Goal: Task Accomplishment & Management: Use online tool/utility

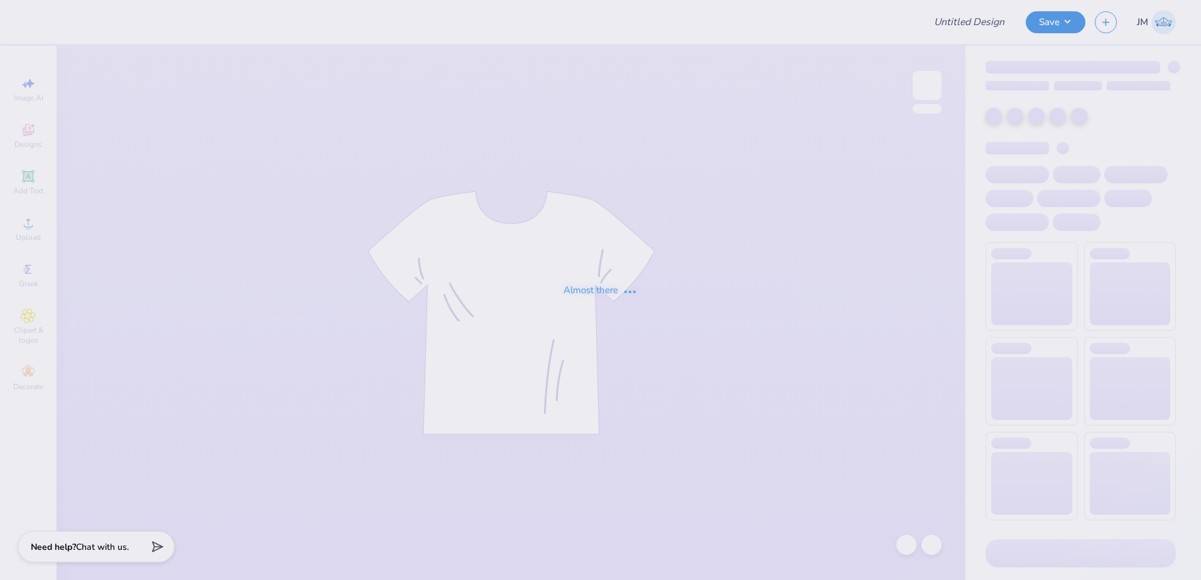
type input "Crewnecks for ULSD"
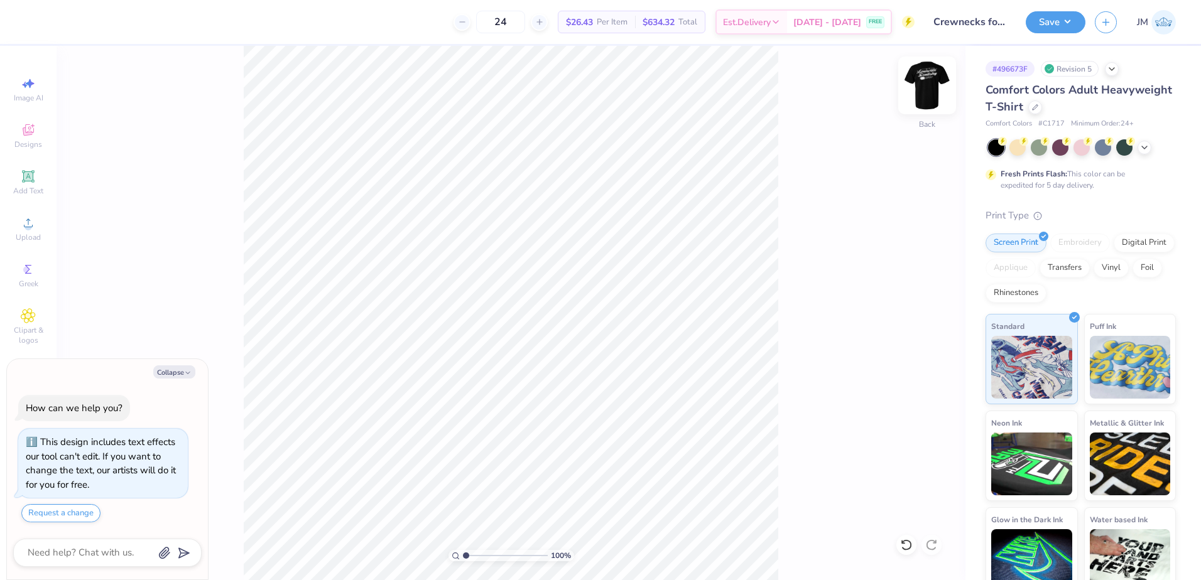
click at [926, 73] on img at bounding box center [927, 85] width 50 height 50
click at [940, 69] on div "100 % Front" at bounding box center [511, 313] width 909 height 534
click at [937, 85] on img at bounding box center [927, 85] width 50 height 50
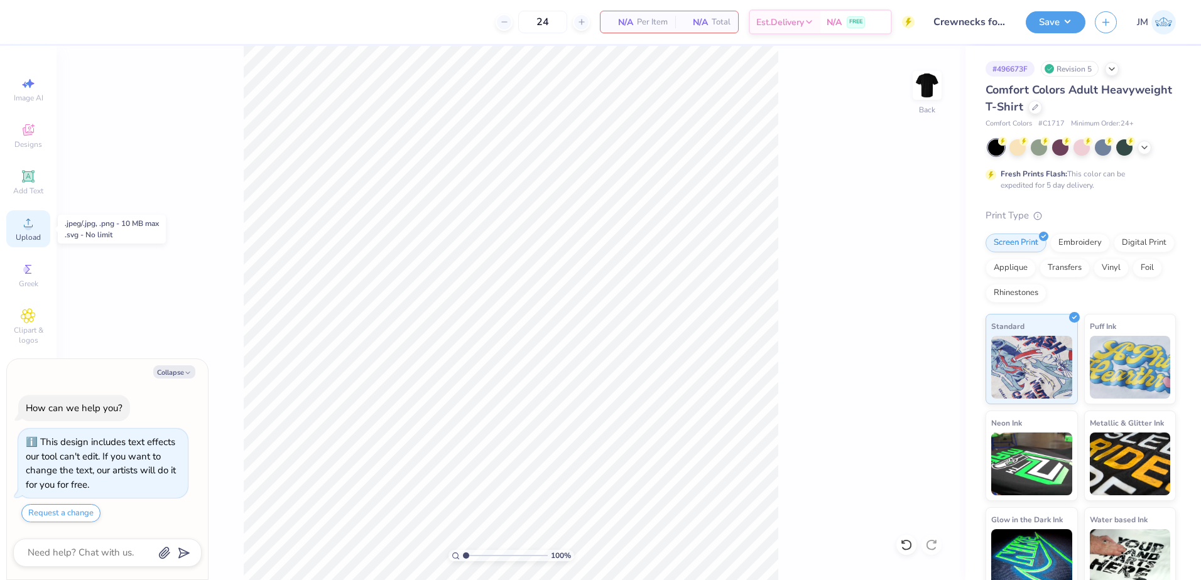
click at [20, 230] on div "Upload" at bounding box center [28, 228] width 44 height 37
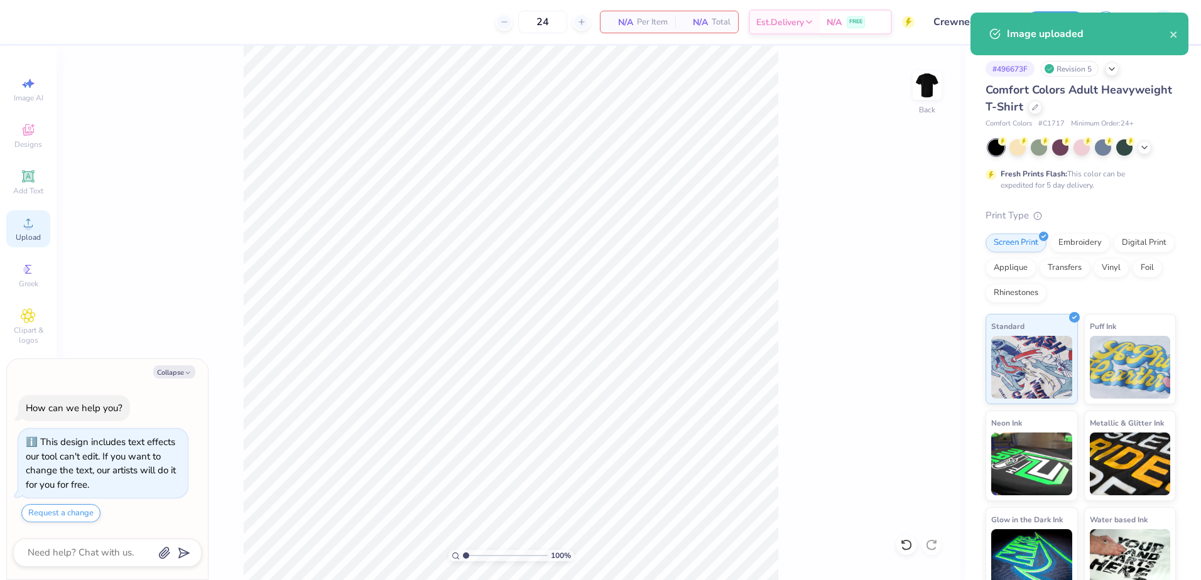
click at [27, 229] on circle at bounding box center [27, 227] width 7 height 7
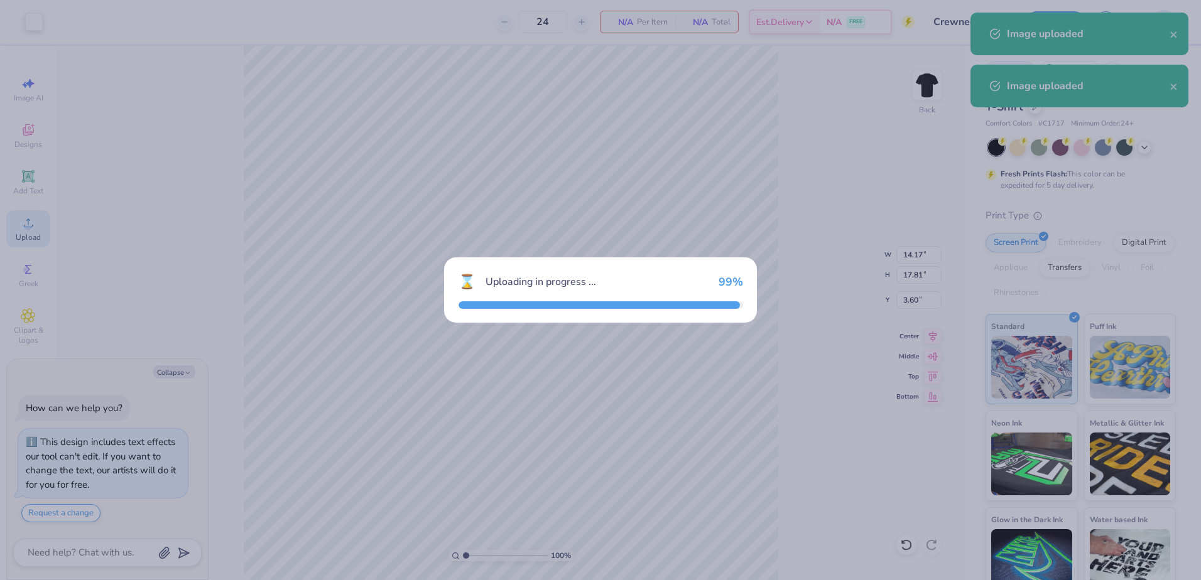
type textarea "x"
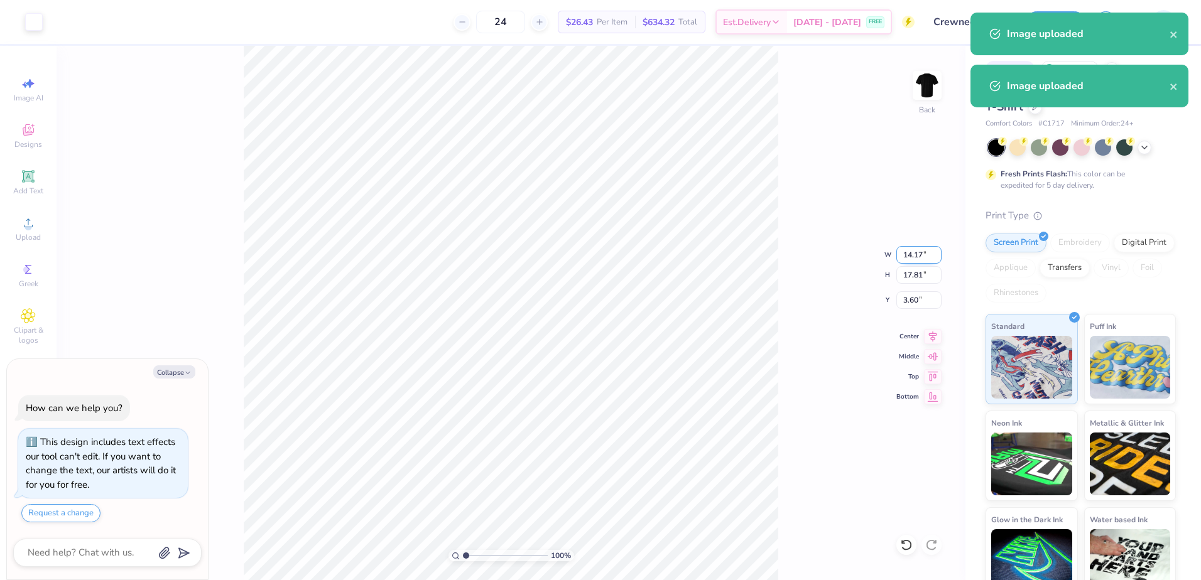
click at [909, 254] on input "14.17" at bounding box center [918, 255] width 45 height 18
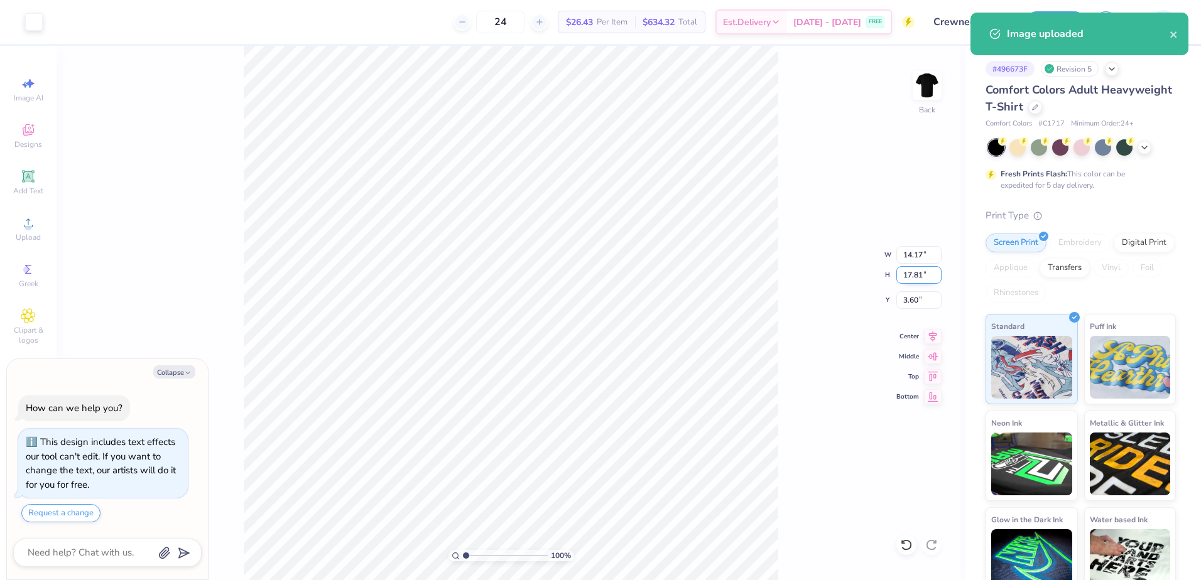
click at [918, 271] on input "17.81" at bounding box center [918, 275] width 45 height 18
type input "3.5"
type textarea "x"
type input "2.79"
type input "3.50"
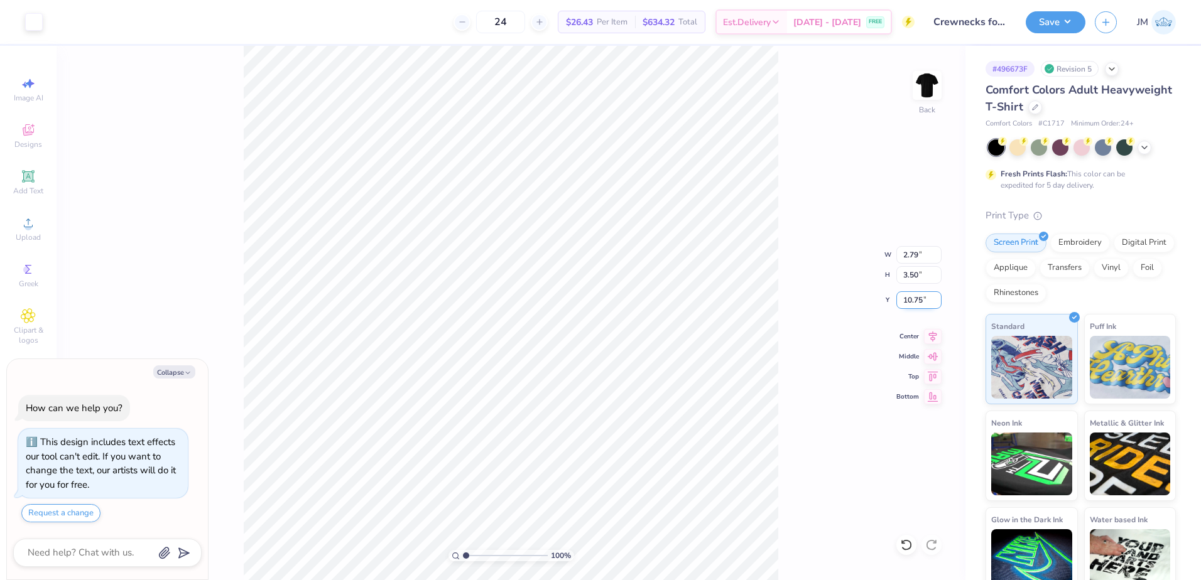
click at [919, 300] on input "10.75" at bounding box center [918, 300] width 45 height 18
type input "3"
type textarea "x"
type input "3.00"
click at [918, 281] on input "3.50" at bounding box center [918, 275] width 45 height 18
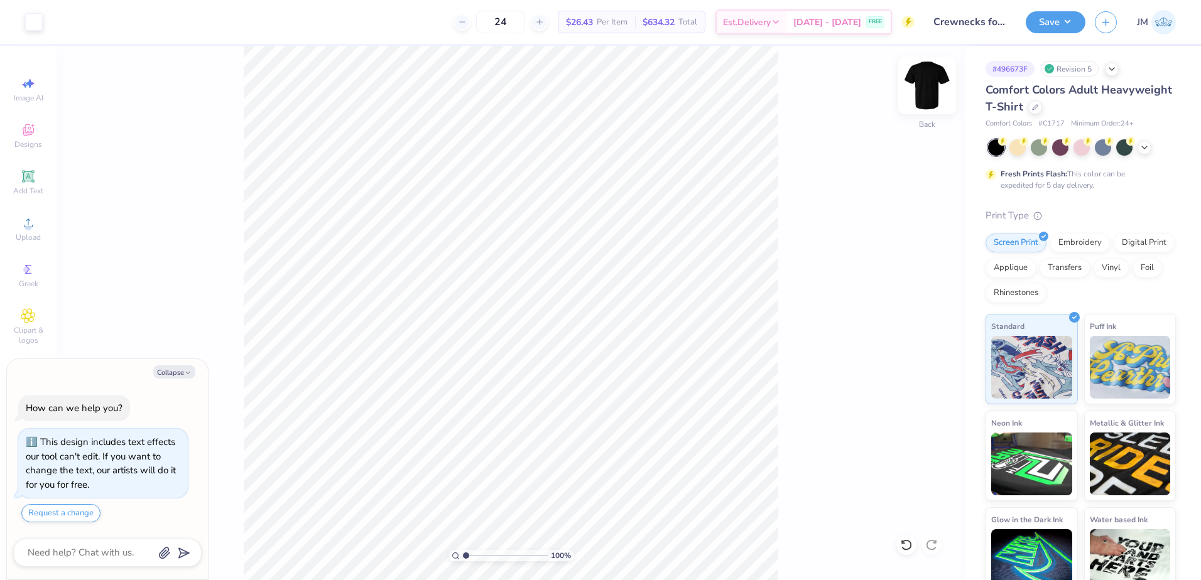
click at [939, 106] on div "Back" at bounding box center [927, 93] width 29 height 45
click at [35, 223] on icon at bounding box center [28, 222] width 15 height 15
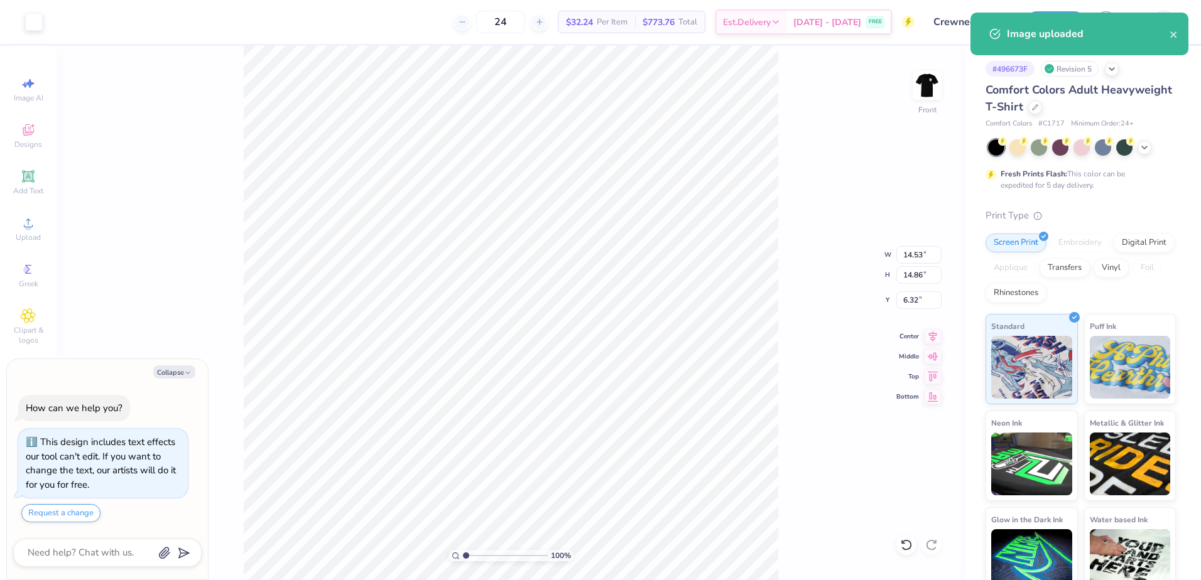
type textarea "x"
type input "6.27"
type input "6.41"
type input "14.77"
type textarea "x"
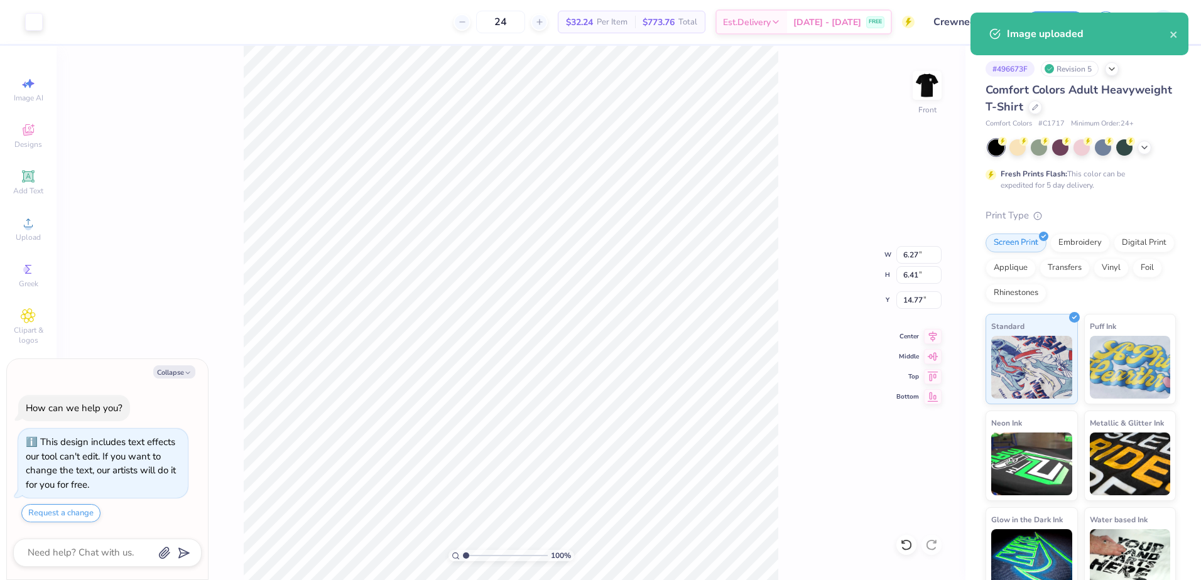
type input "4.38"
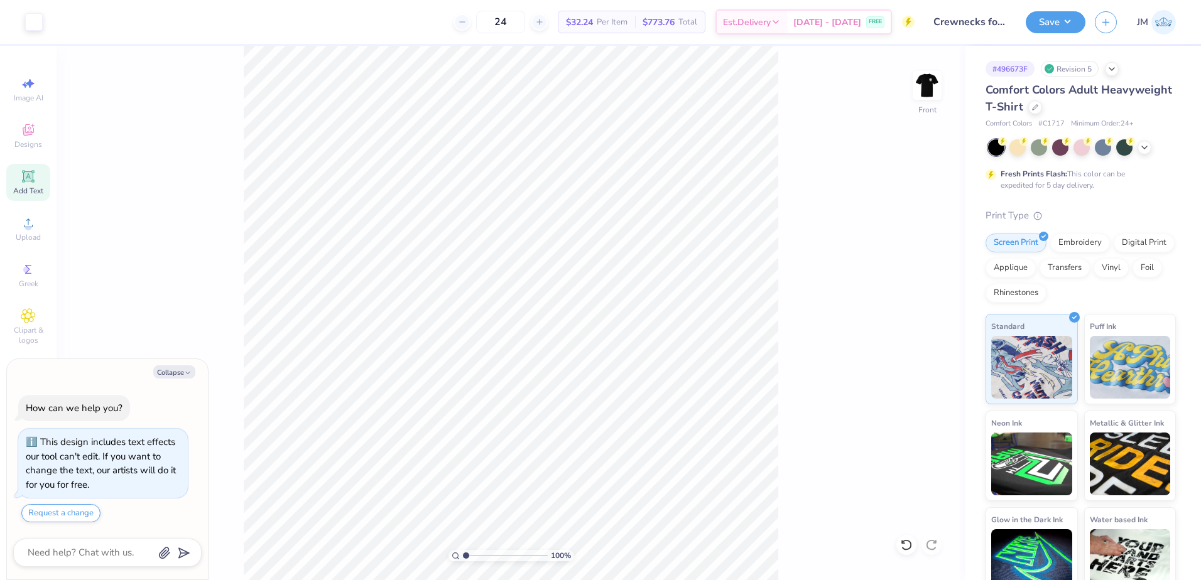
click at [38, 184] on div "Add Text" at bounding box center [28, 182] width 44 height 37
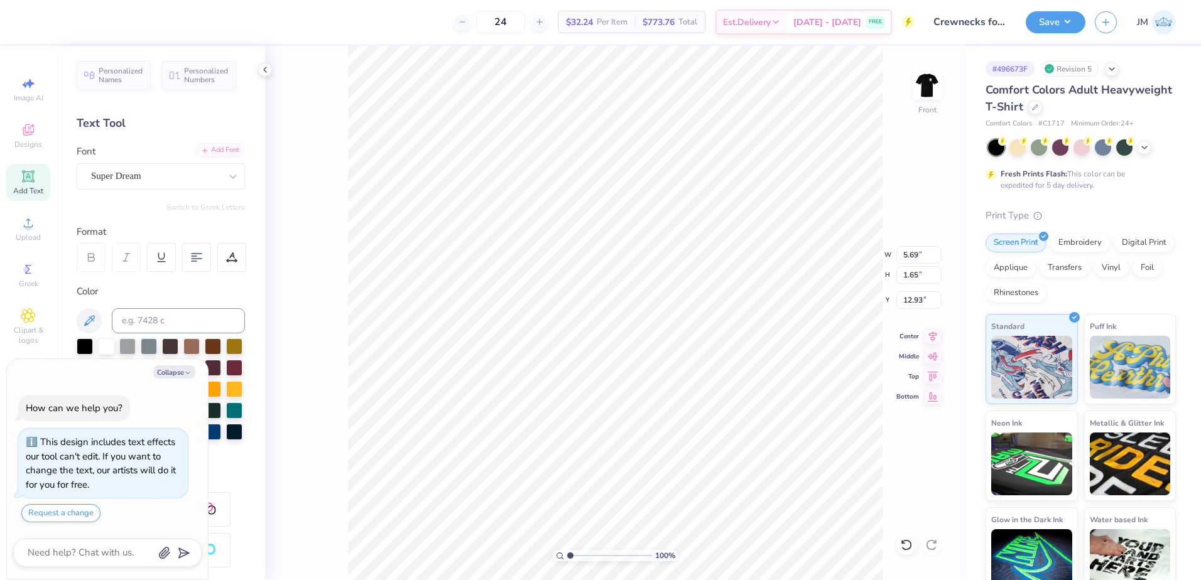
click at [217, 156] on div "Add Font" at bounding box center [220, 150] width 50 height 14
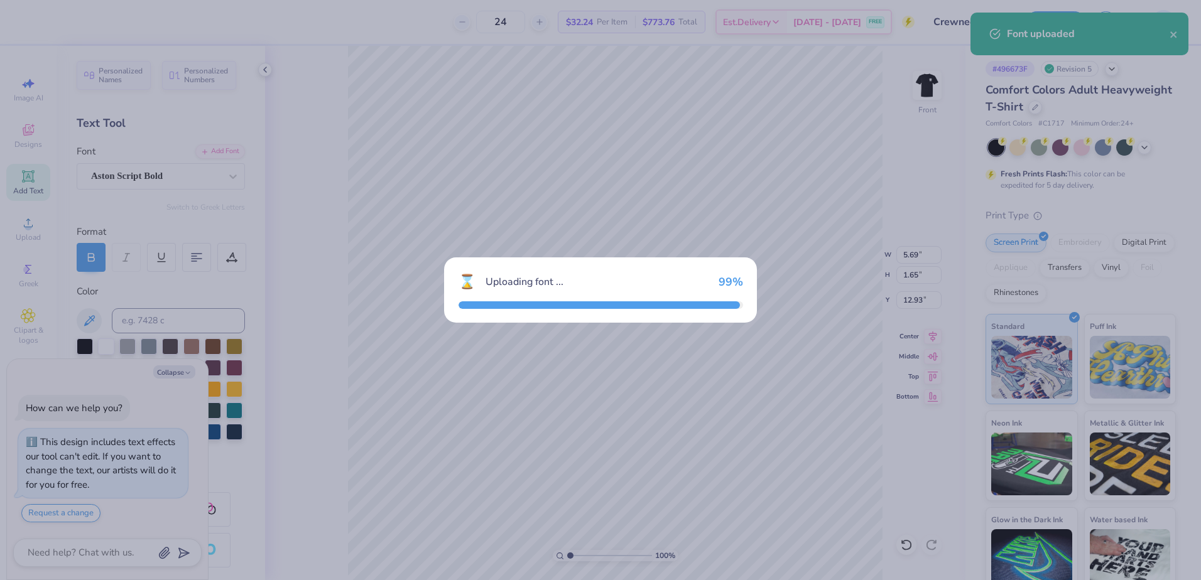
type textarea "x"
type input "14.53"
type input "3.00"
type input "12.25"
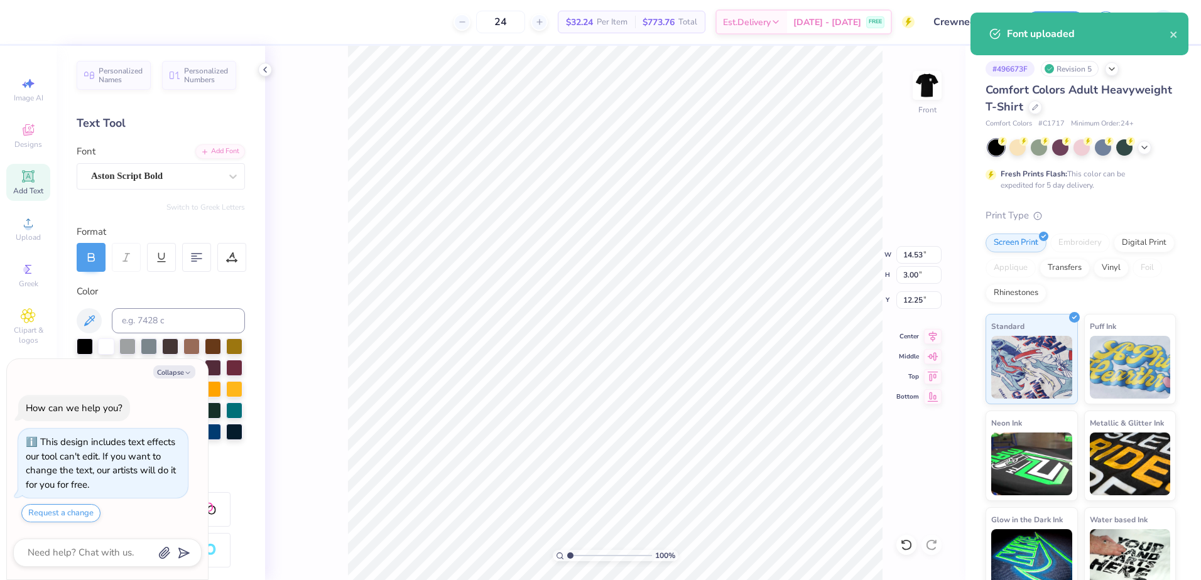
type textarea "x"
type textarea "D"
type textarea "x"
type textarea "De"
type textarea "x"
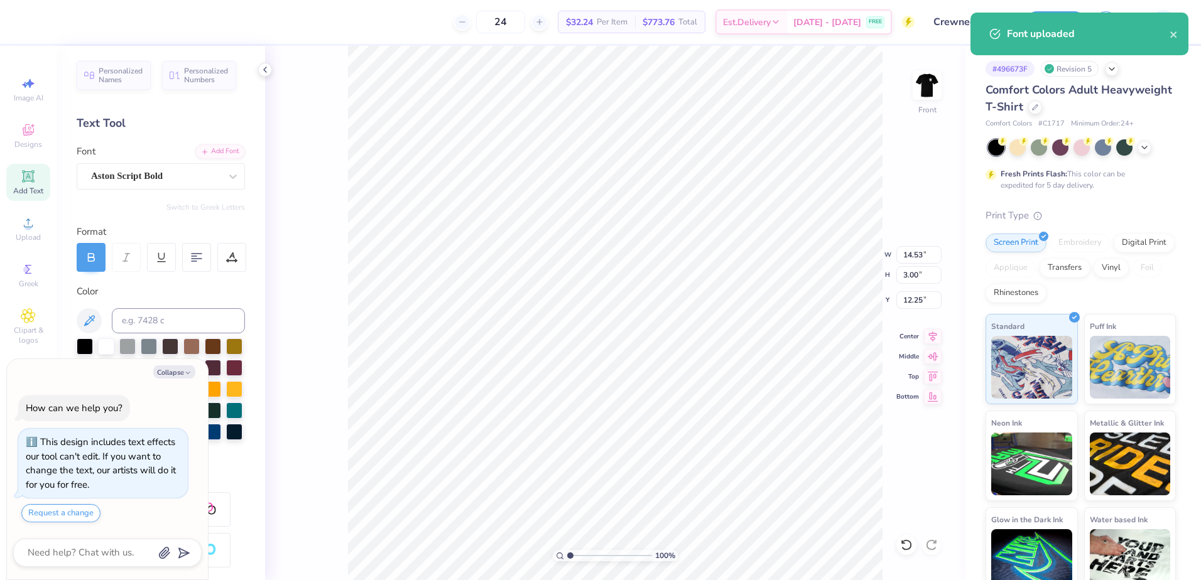
type textarea "Dent"
type textarea "x"
type textarea "Denti"
type textarea "x"
type textarea "Dentis"
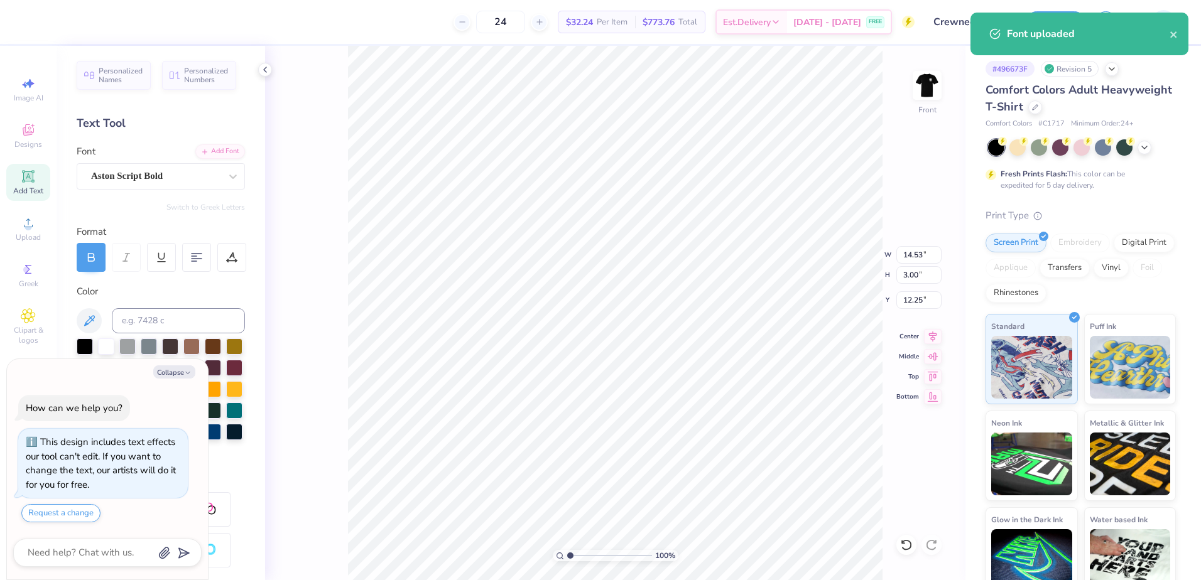
type textarea "x"
type textarea "Dentist"
type textarea "x"
type textarea "Dentistr"
type textarea "x"
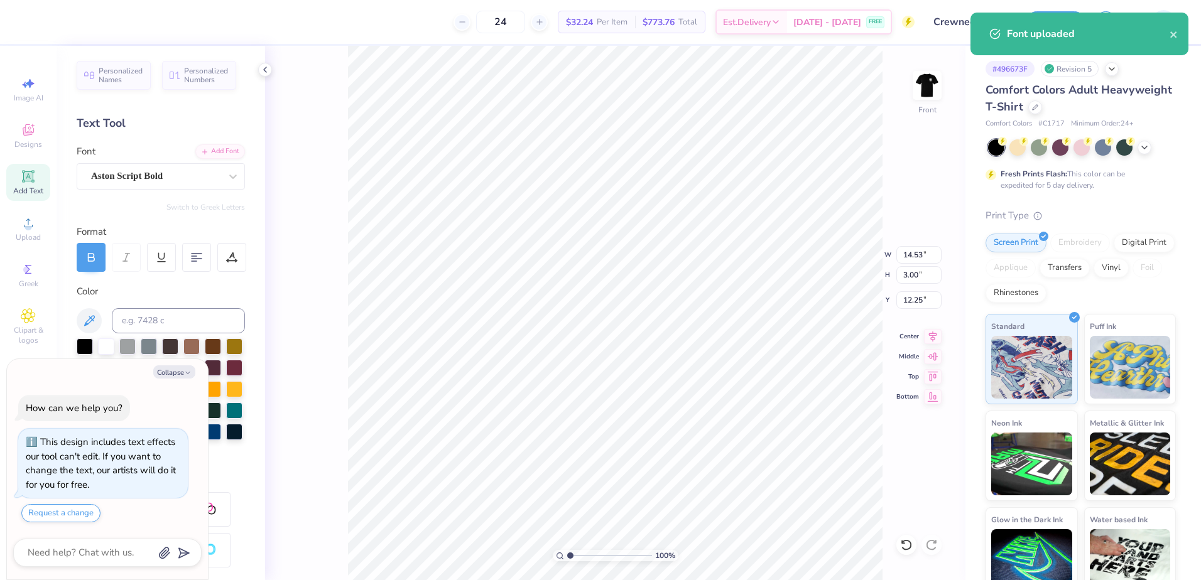
type textarea "Dentistry"
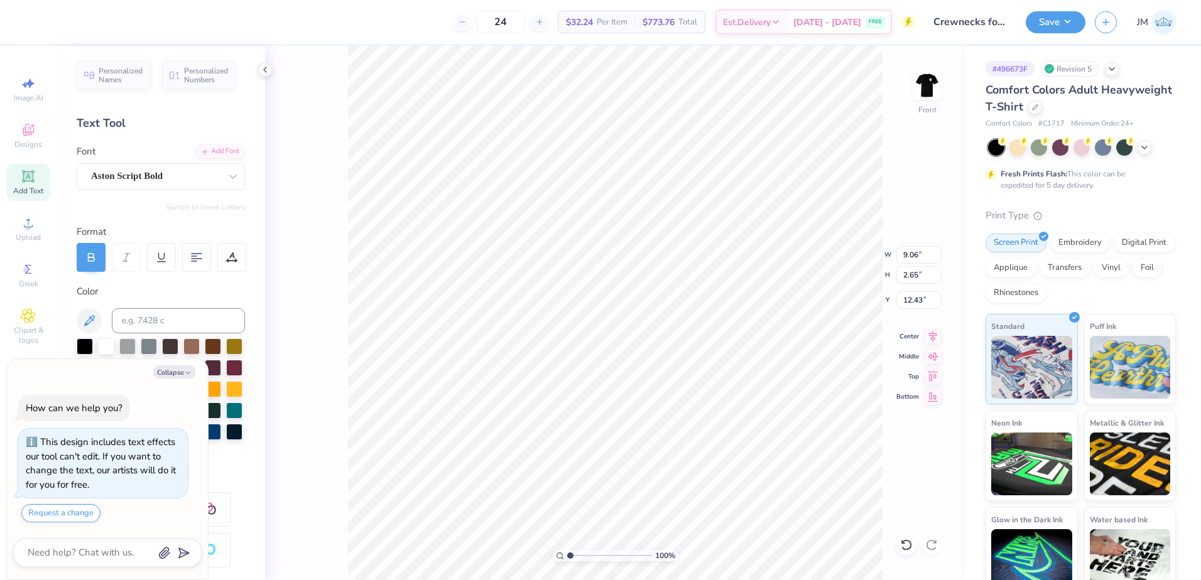
type textarea "x"
type input "11.35"
type input "3.32"
type textarea "x"
type input "13.99"
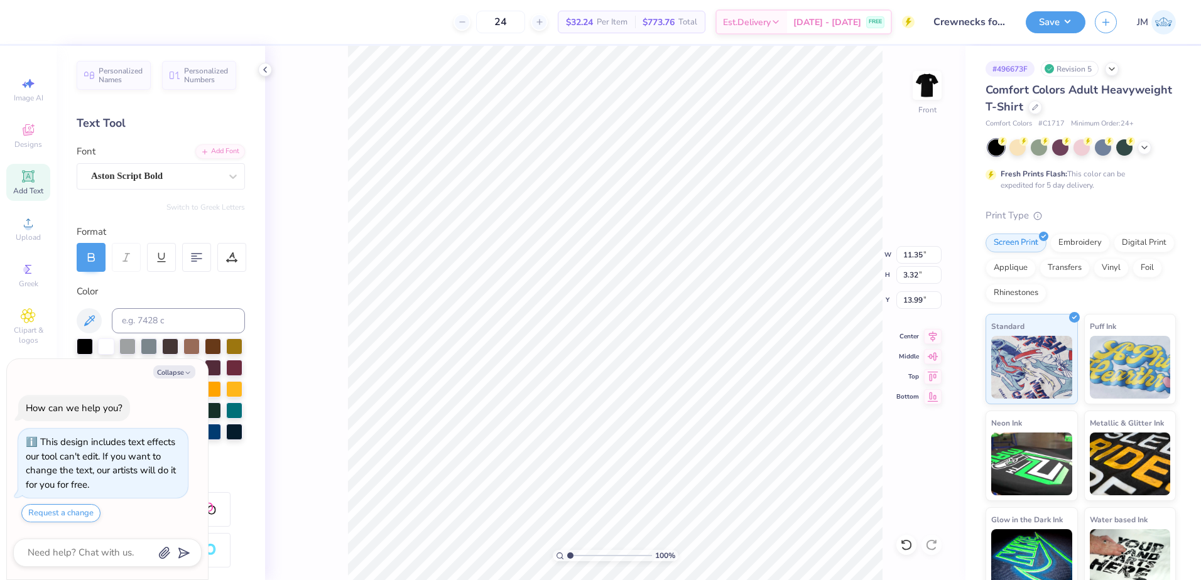
type textarea "x"
type input "11.23"
type textarea "x"
type textarea "L"
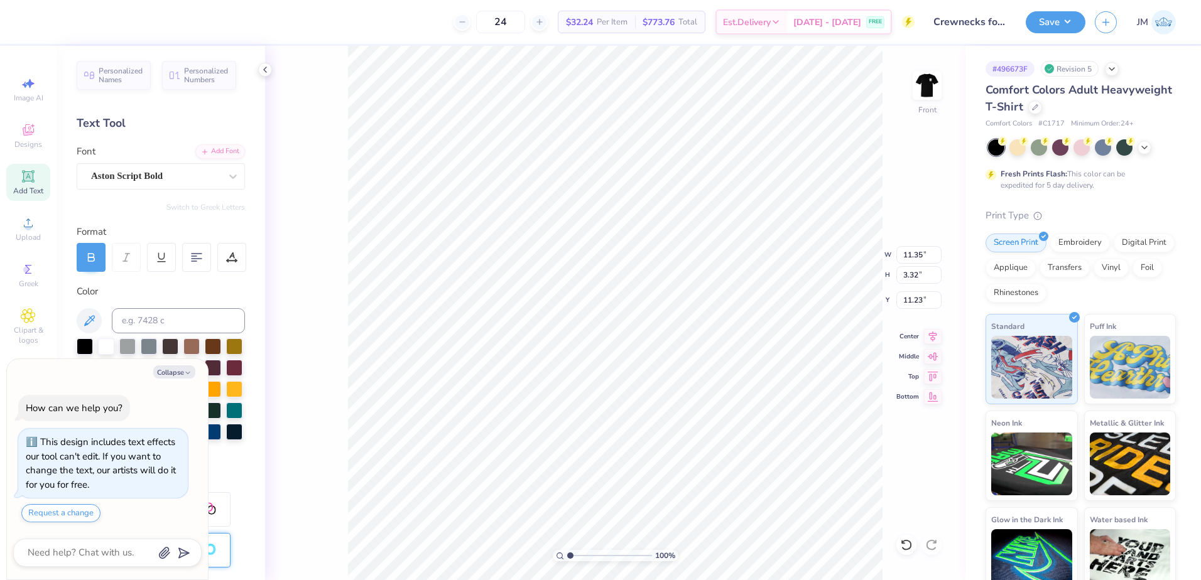
type textarea "x"
type textarea "Lo"
type textarea "x"
type textarea "[PERSON_NAME]"
type textarea "x"
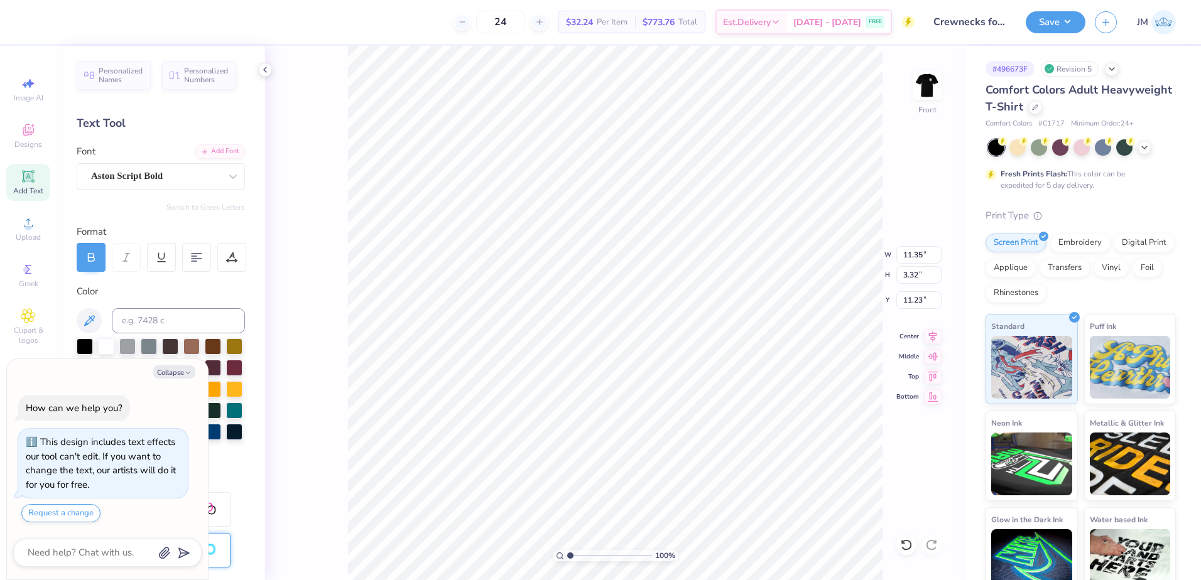
type textarea "[PERSON_NAME]"
type textarea "x"
type textarea "Louisbi"
type textarea "x"
type textarea "Louisbil"
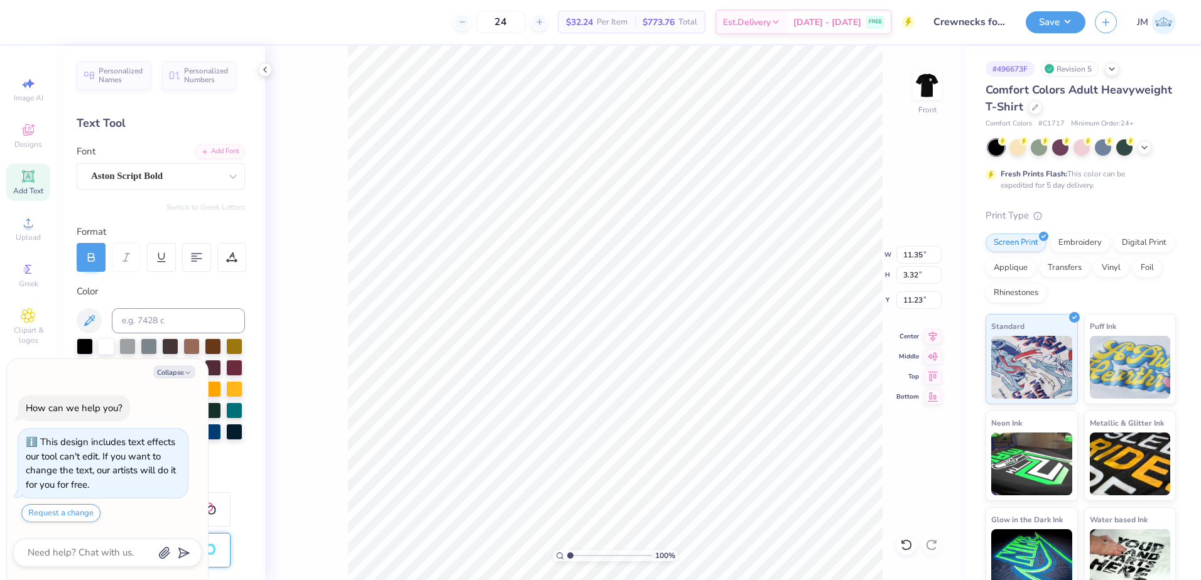
type textarea "x"
type textarea "Louisbille"
type textarea "x"
type input "6.27"
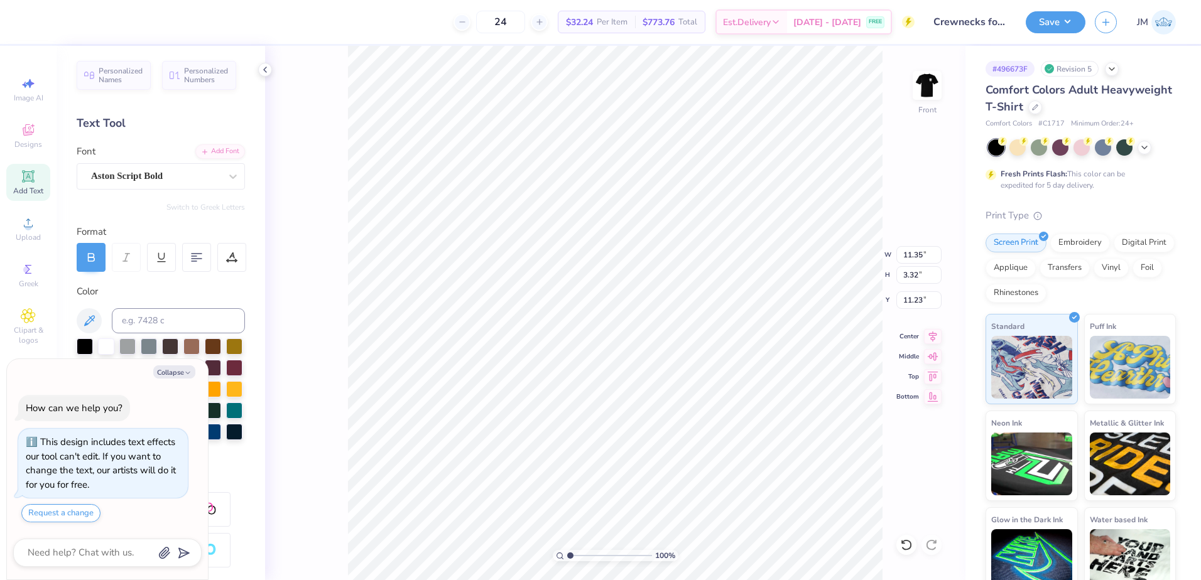
type input "6.41"
type input "4.38"
type textarea "x"
type input "10.60"
type input "2.83"
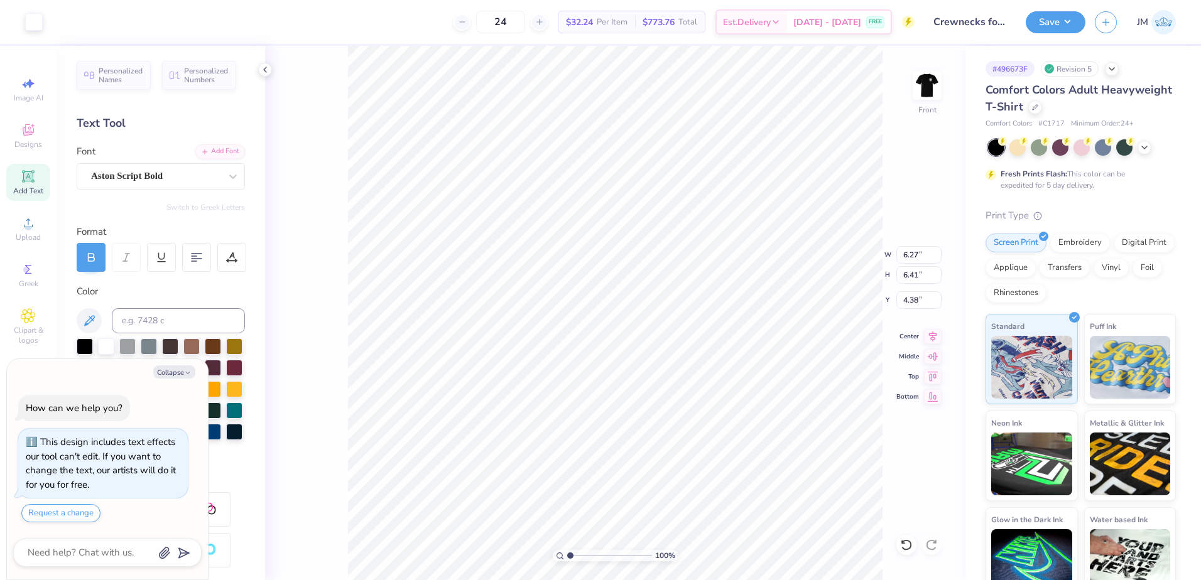
type input "11.47"
click at [202, 152] on div "Add Font" at bounding box center [220, 150] width 50 height 14
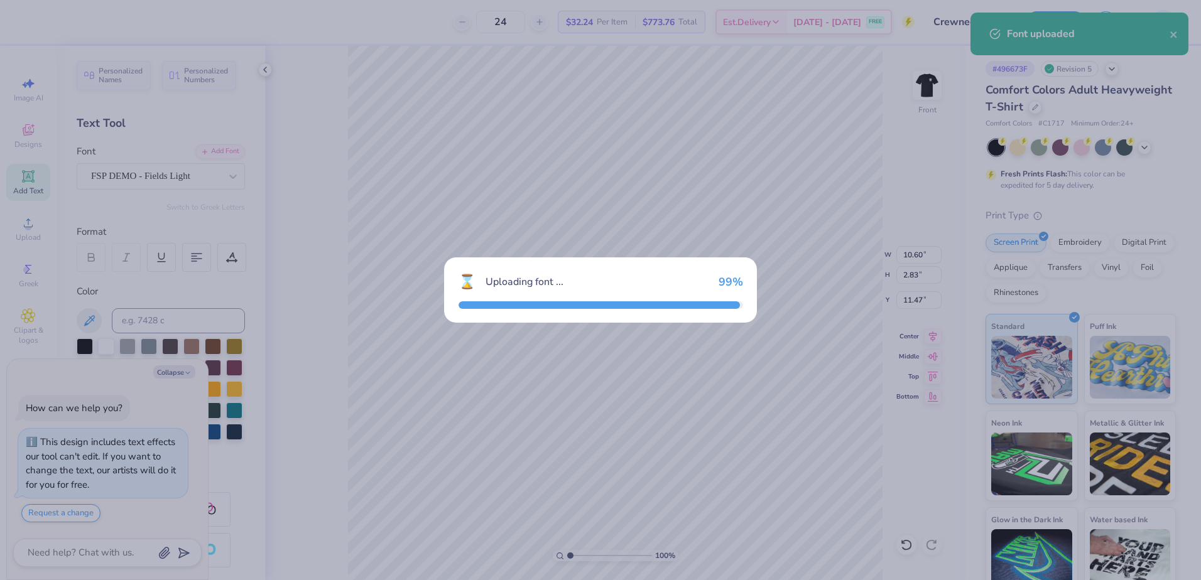
type textarea "x"
type input "8.30"
type input "1.42"
type input "12.18"
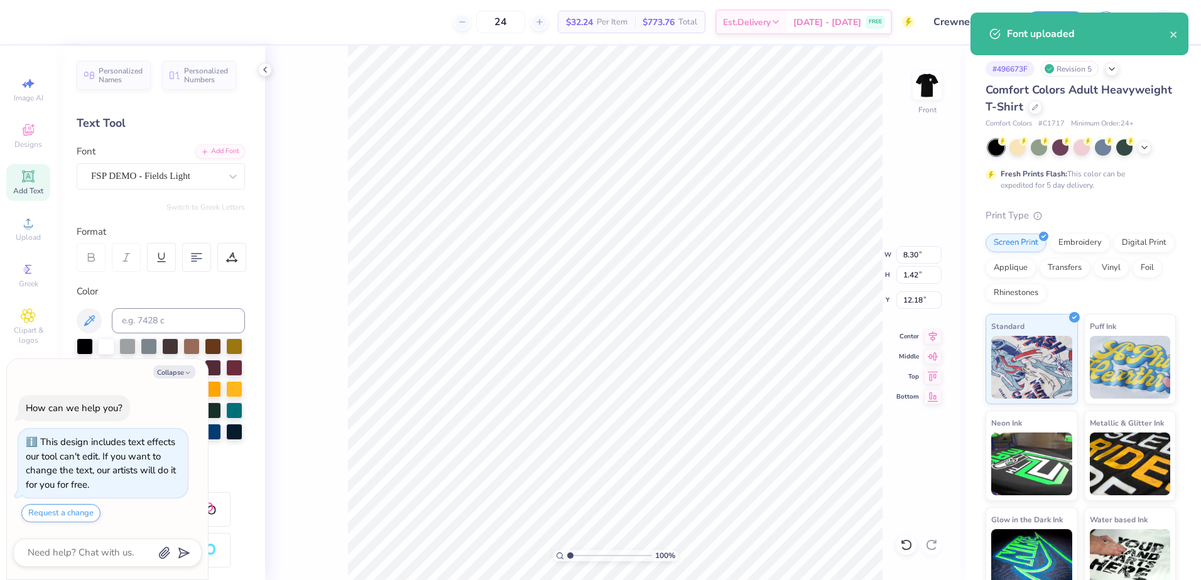
type textarea "x"
type textarea "[GEOGRAPHIC_DATA]"
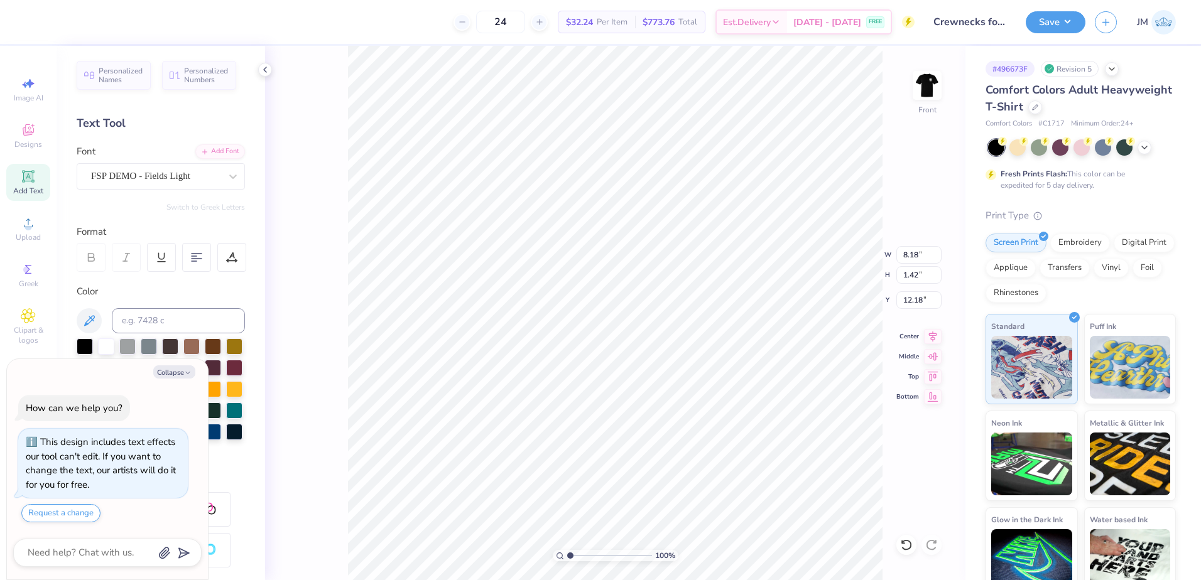
type textarea "x"
type input "5.63"
type input "0.98"
type input "12.62"
type textarea "x"
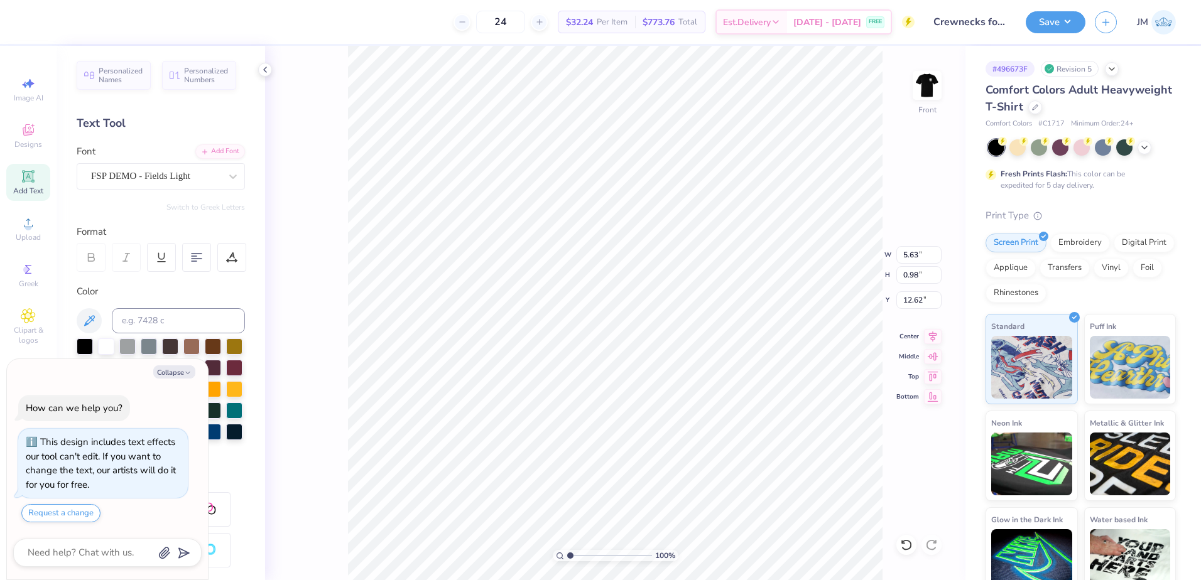
type input "13.99"
type input "2.45"
click at [582, 556] on input "range" at bounding box center [609, 555] width 85 height 11
type textarea "x"
type input "13.88"
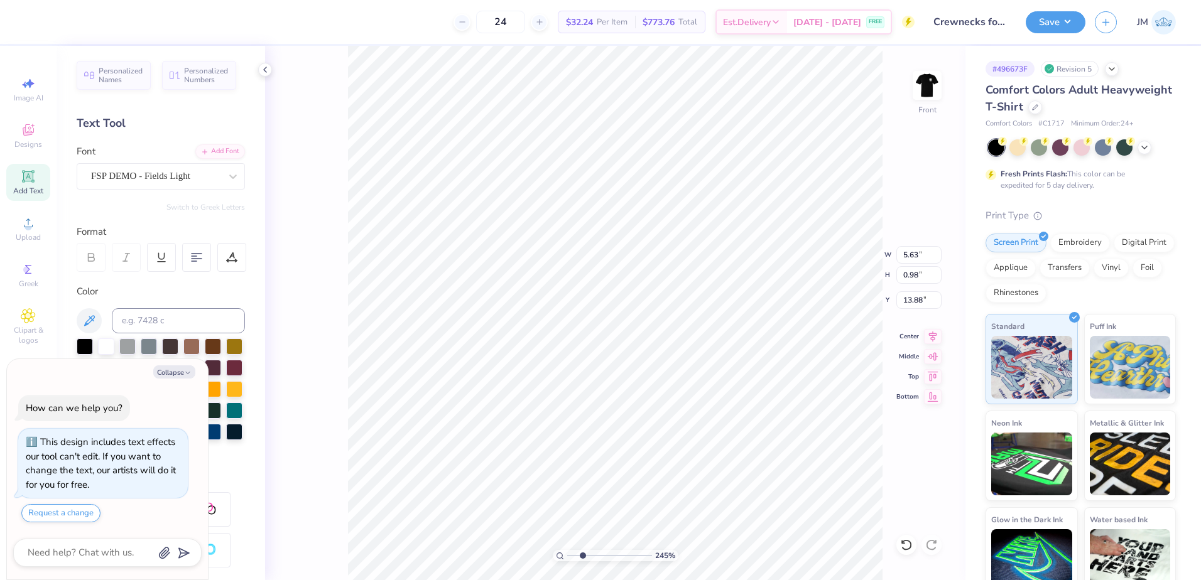
type textarea "x"
type input "6.38"
type input "1.11"
type input "13.75"
type textarea "x"
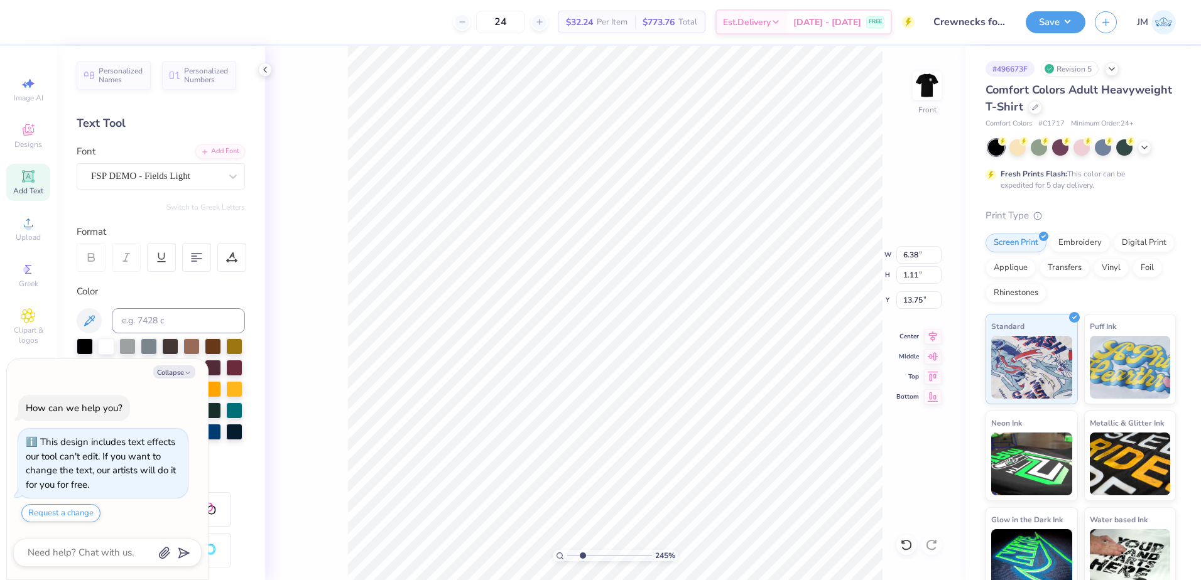
type input "13.62"
click at [46, 173] on div "Add Text" at bounding box center [28, 182] width 44 height 37
click at [178, 167] on div "Super Dream" at bounding box center [156, 175] width 132 height 19
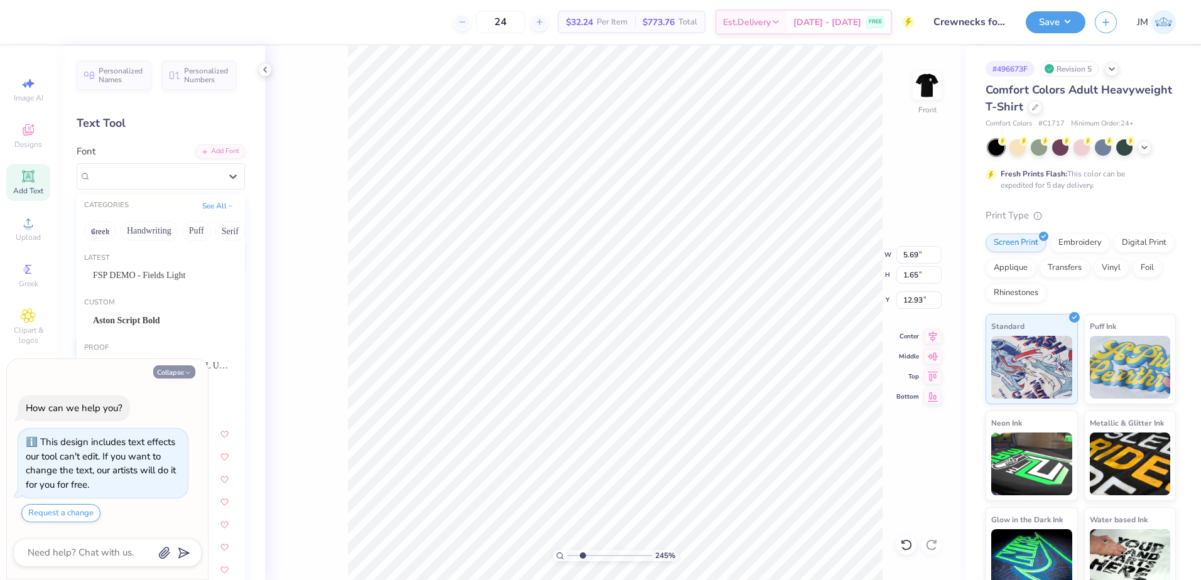
click at [174, 369] on button "Collapse" at bounding box center [174, 372] width 42 height 13
type textarea "x"
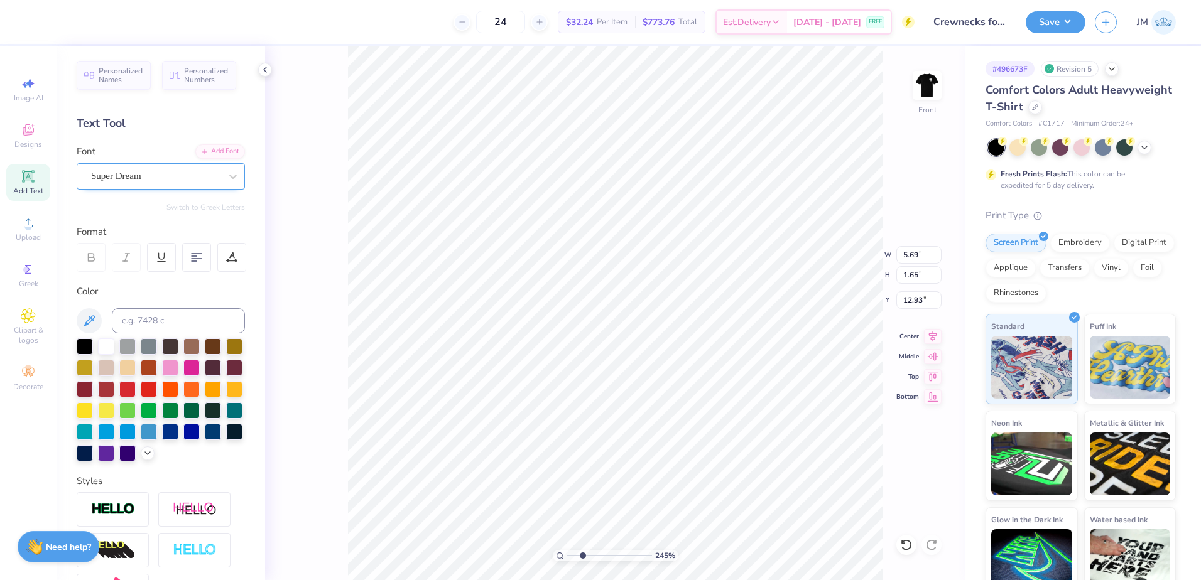
click at [162, 164] on div "Super Dream" at bounding box center [161, 176] width 168 height 26
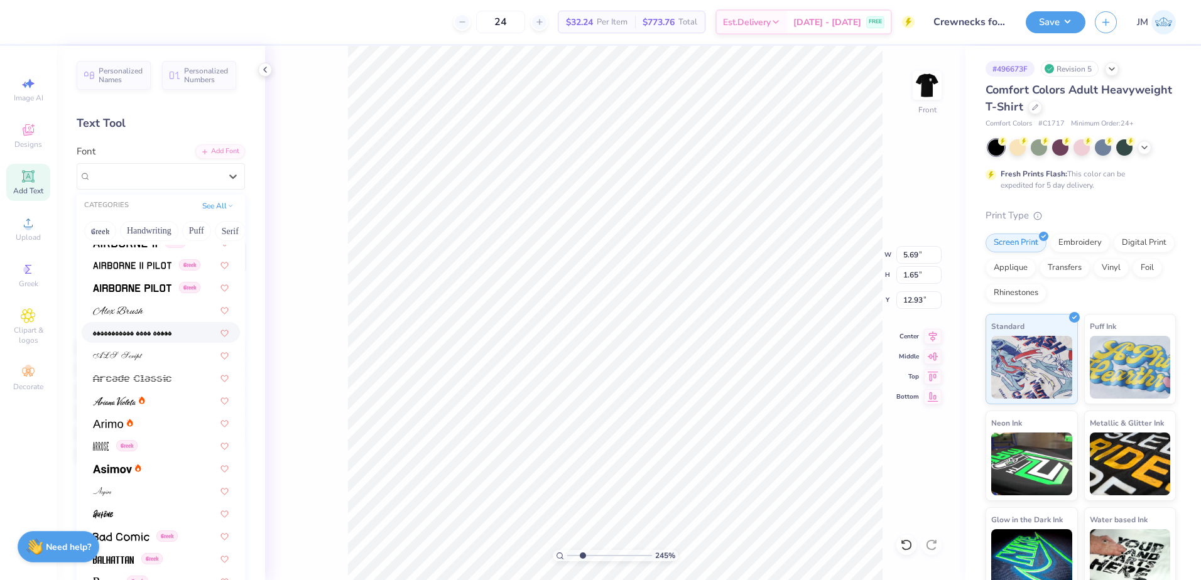
scroll to position [419, 0]
click at [149, 472] on div at bounding box center [161, 466] width 136 height 13
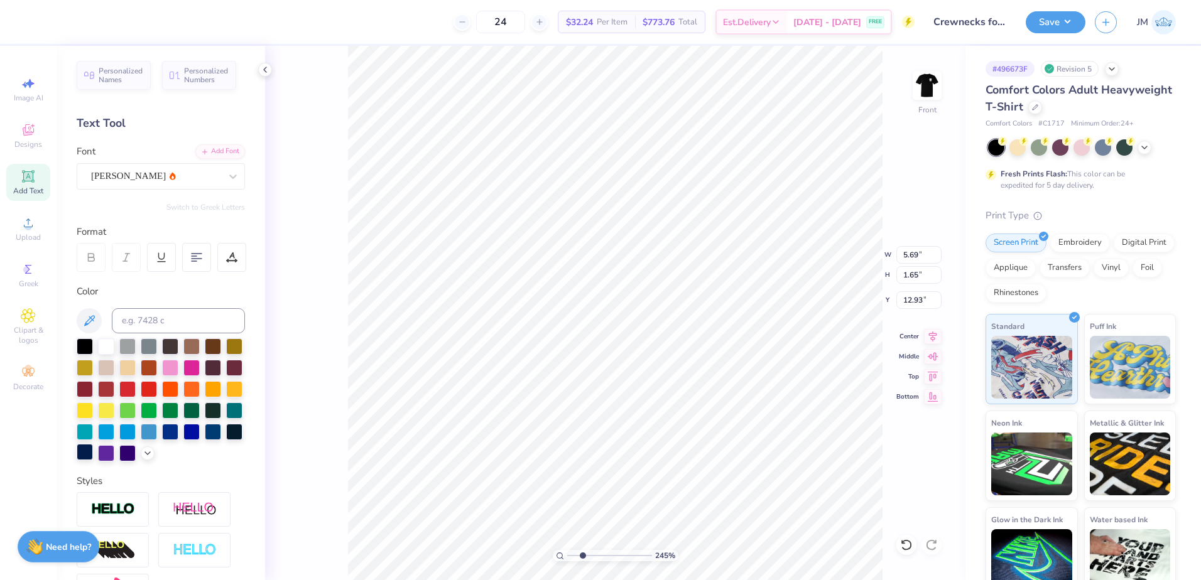
type input "5.63"
type input "1.67"
type input "12.91"
type textarea "TM"
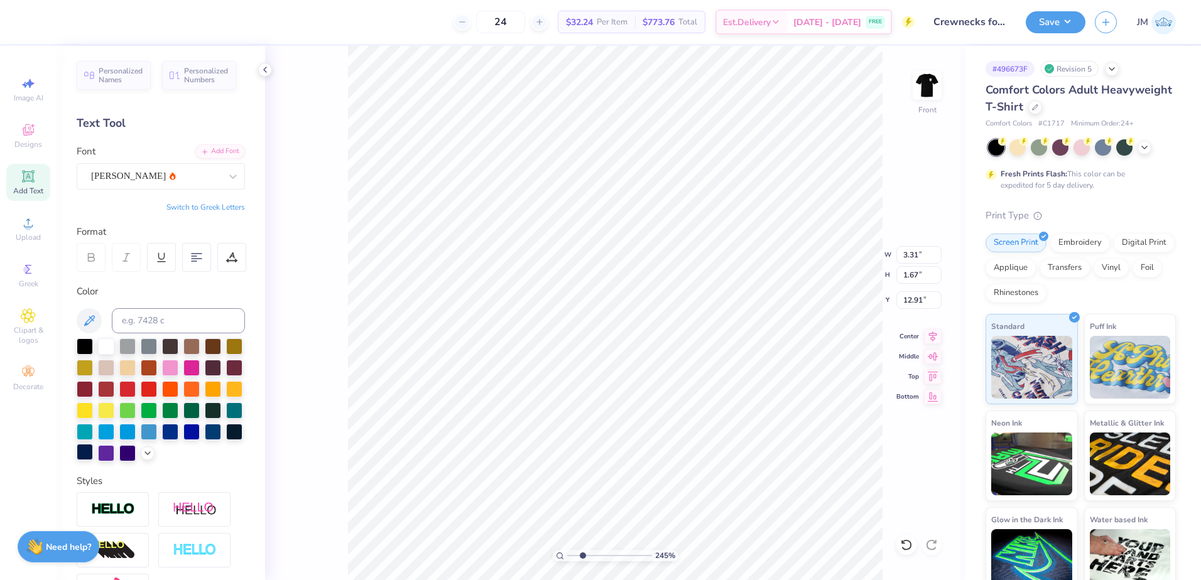
type input "0.70"
type input "0.35"
type input "13.57"
type input "0.54"
type input "0.27"
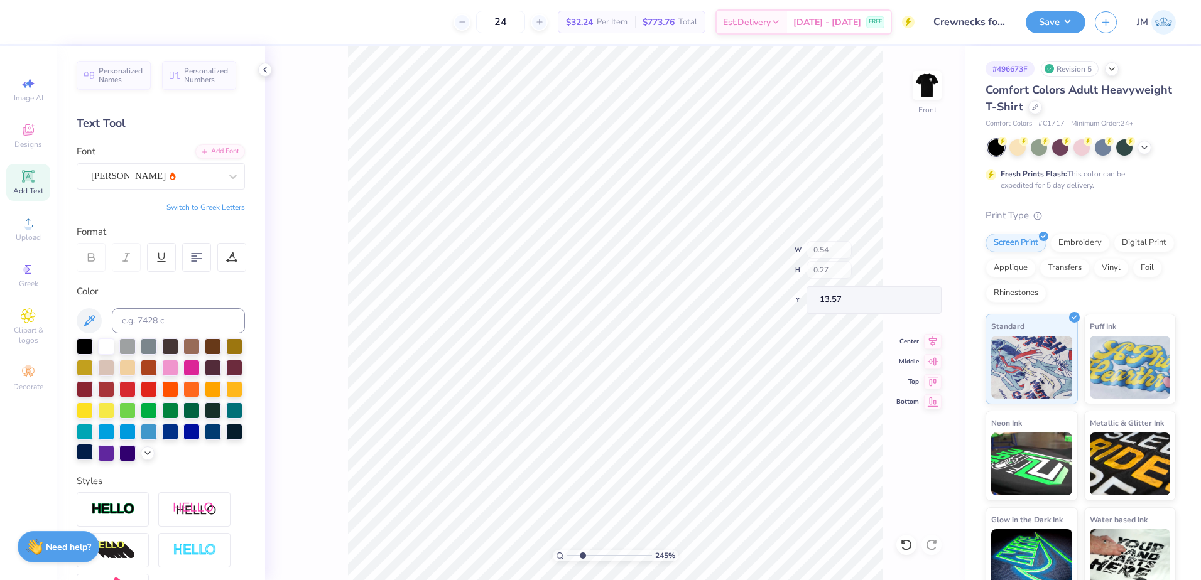
type input "13.65"
click at [841, 266] on div "245 % Front W 0.54 H 0.27 Y 13.65 Center Middle Top Bottom" at bounding box center [615, 313] width 700 height 534
type input "13.75"
click at [838, 275] on div "245 % Front W 0.54 0.54 " H 0.27 0.27 " Y 13.75 13.75 " Center Middle Top Bottom" at bounding box center [615, 313] width 700 height 534
type input "17.30"
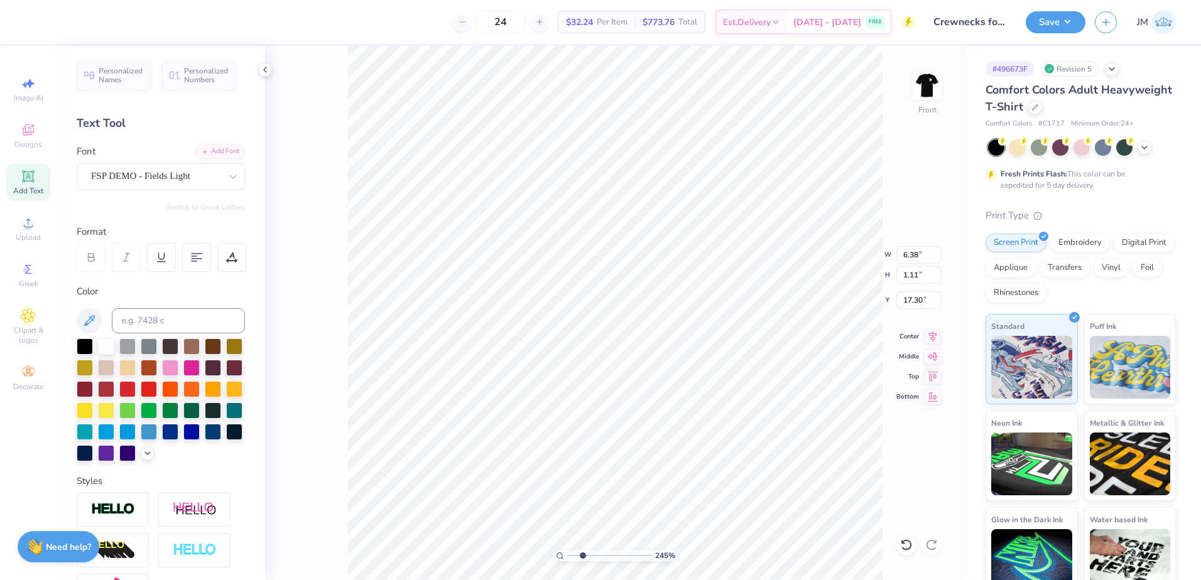
scroll to position [11, 3]
paste textarea "EST. 1798"
type textarea "EST. 1798"
click at [230, 251] on div at bounding box center [231, 257] width 29 height 29
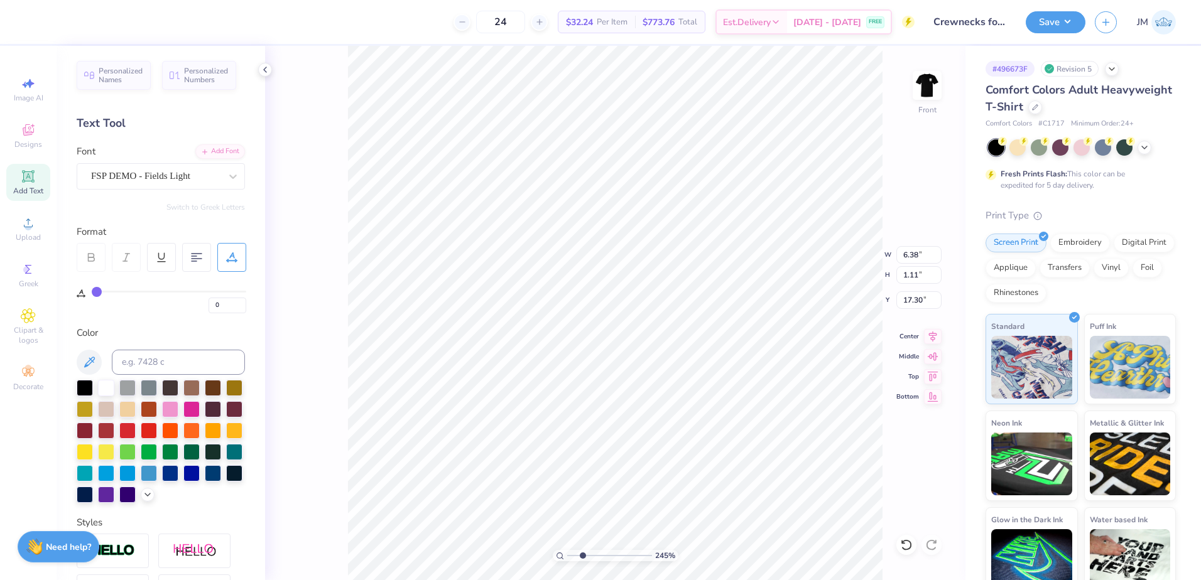
click at [104, 293] on div "0" at bounding box center [169, 302] width 155 height 23
type input "1"
type input "2"
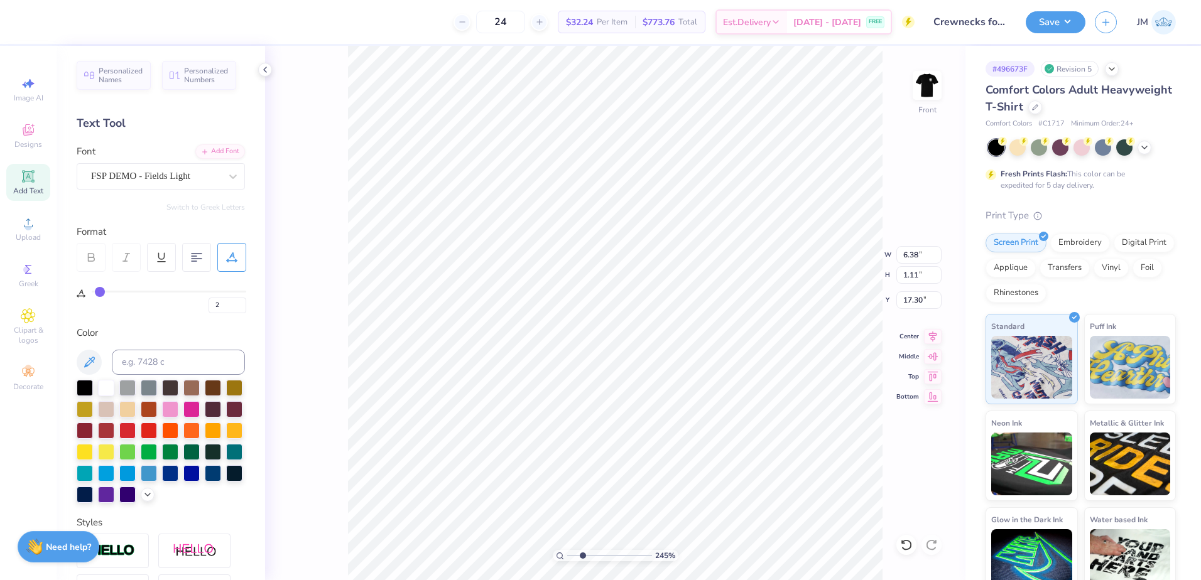
type input "3"
type input "4"
click at [102, 291] on input "range" at bounding box center [169, 292] width 155 height 2
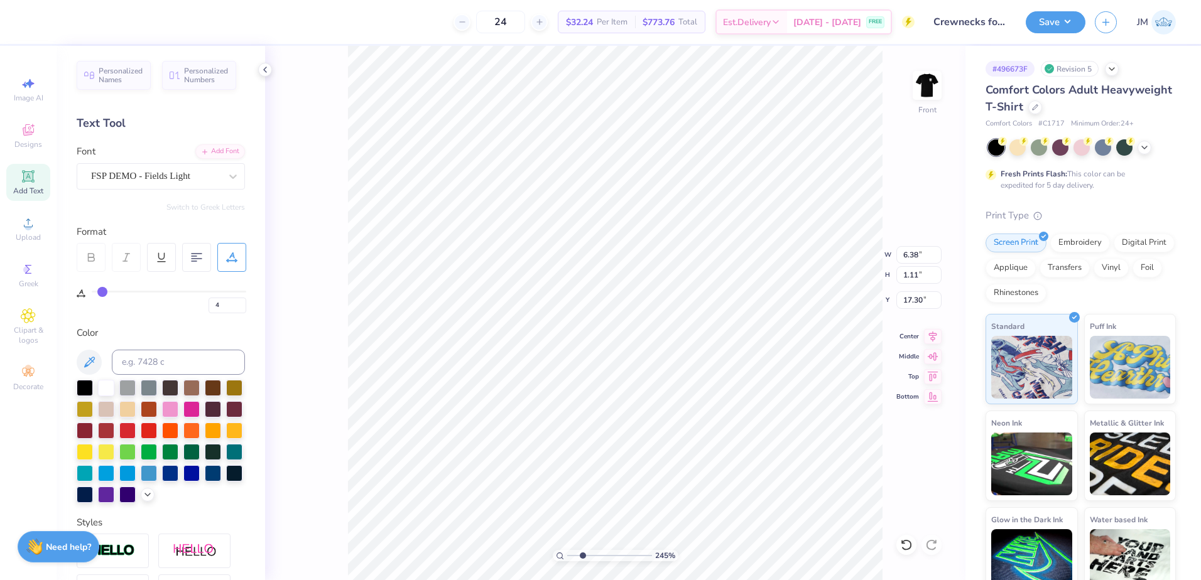
type input "6"
type input "7"
type input "8"
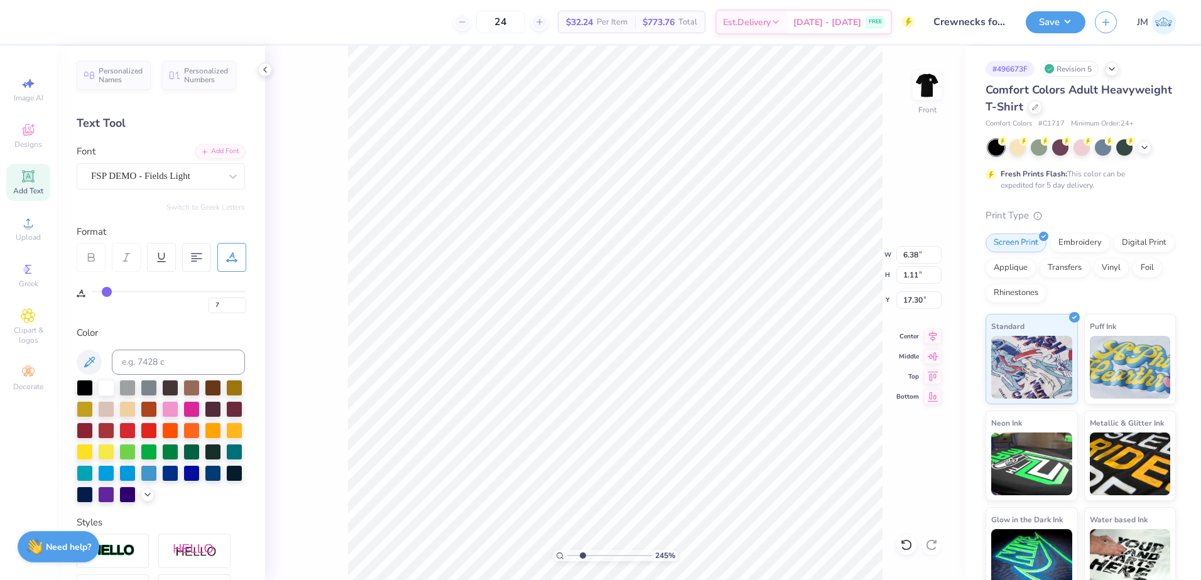
type input "8"
type input "9"
type input "10"
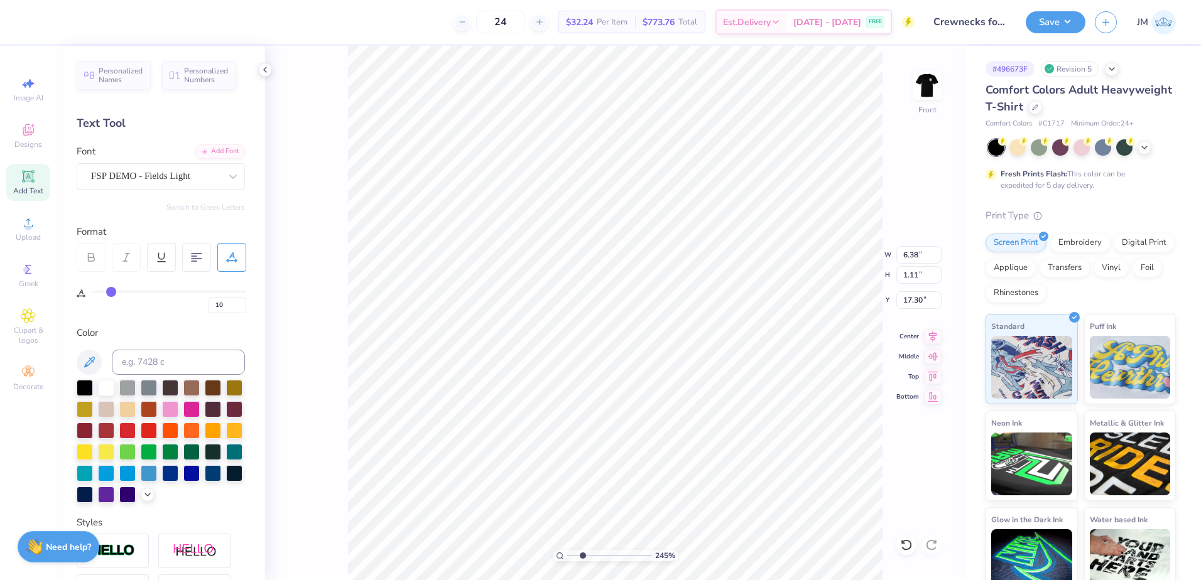
type input "11"
type input "12"
type input "13"
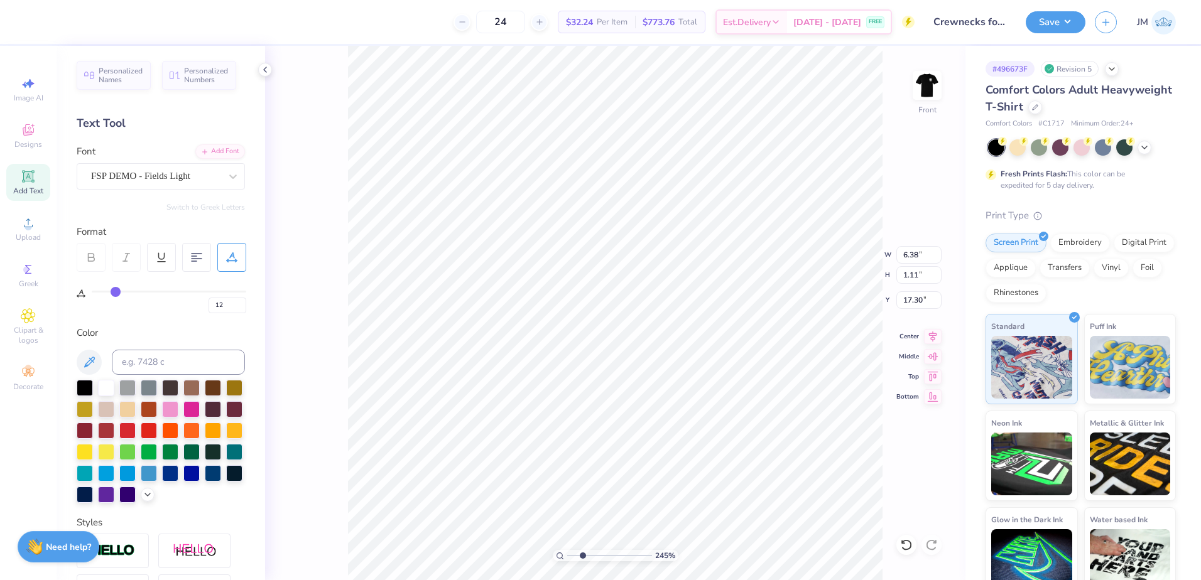
type input "13"
type input "14"
type input "15"
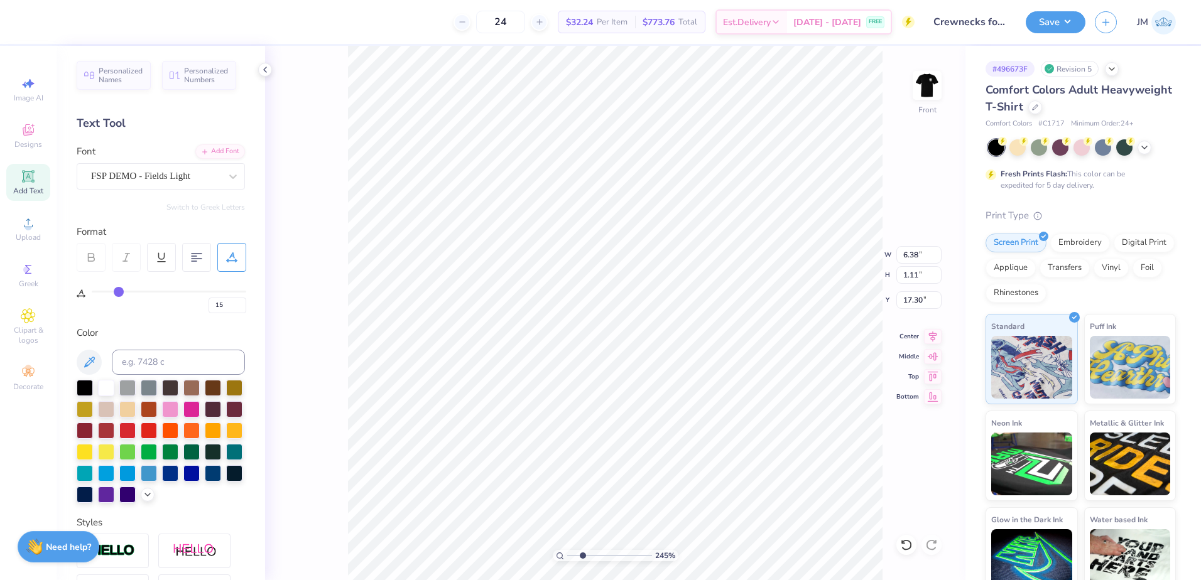
type input "16"
type input "17"
type input "18"
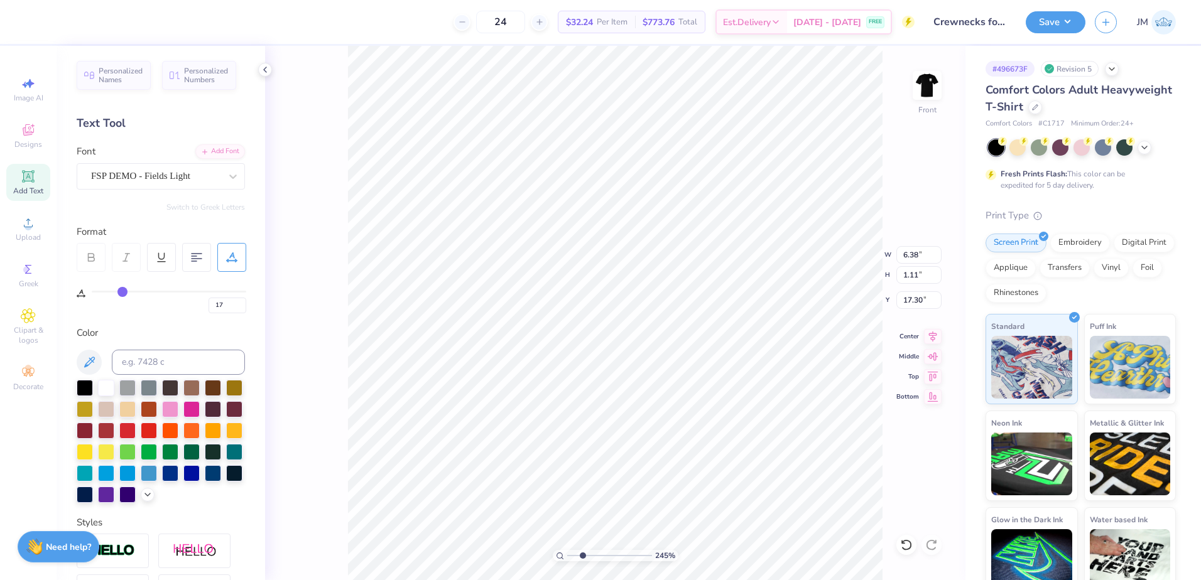
type input "18"
type input "19"
type input "20"
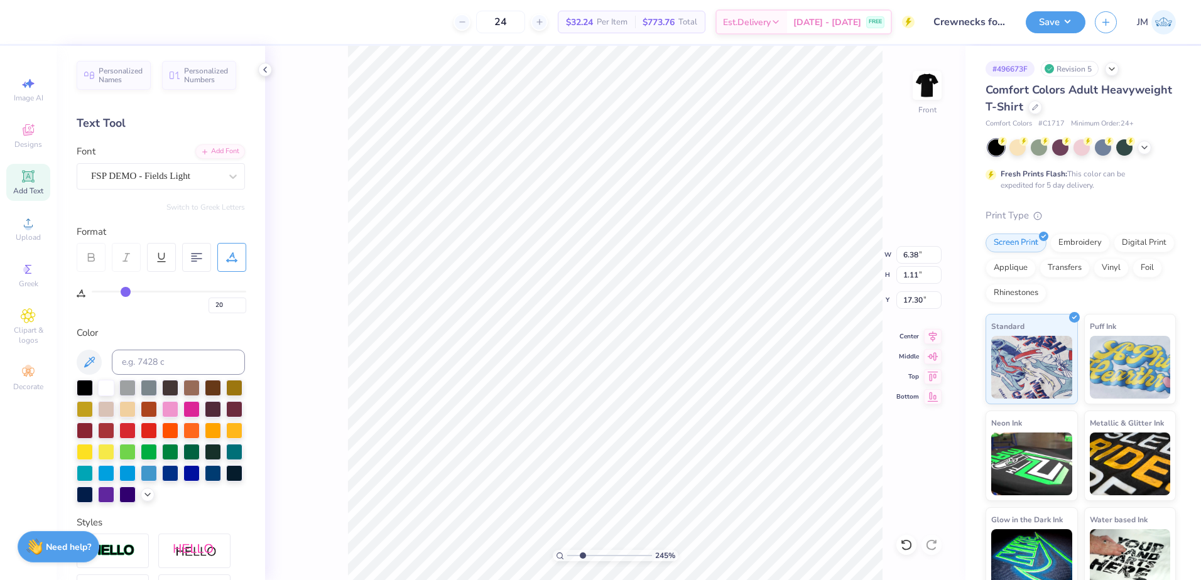
drag, startPoint x: 105, startPoint y: 291, endPoint x: 126, endPoint y: 291, distance: 21.4
click at [126, 291] on input "range" at bounding box center [169, 292] width 155 height 2
type input "19"
type input "18"
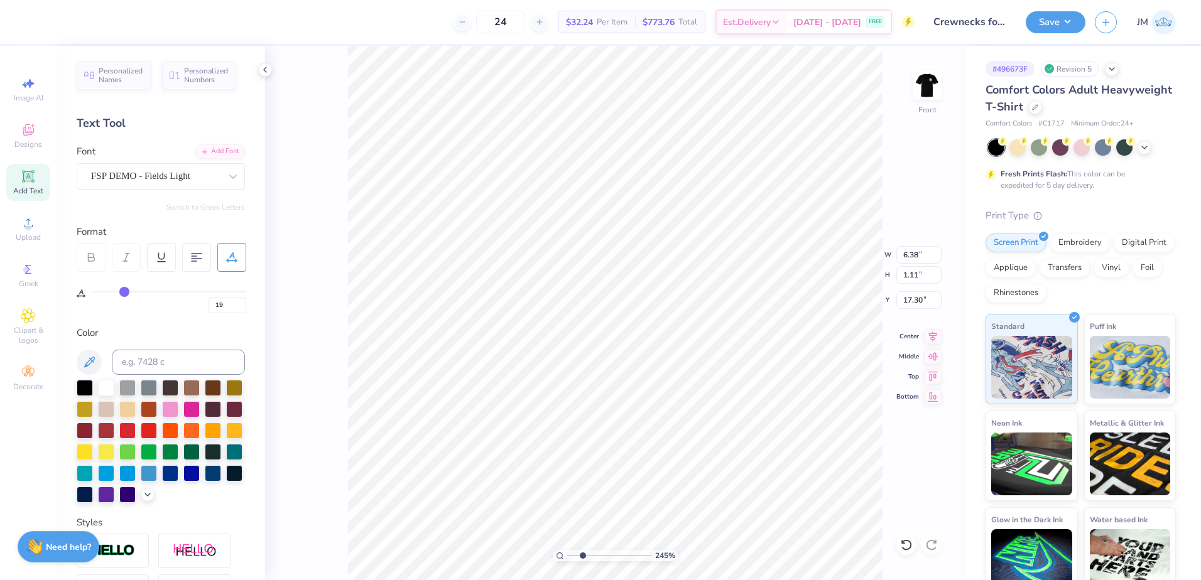
type input "18"
type input "17"
type input "16"
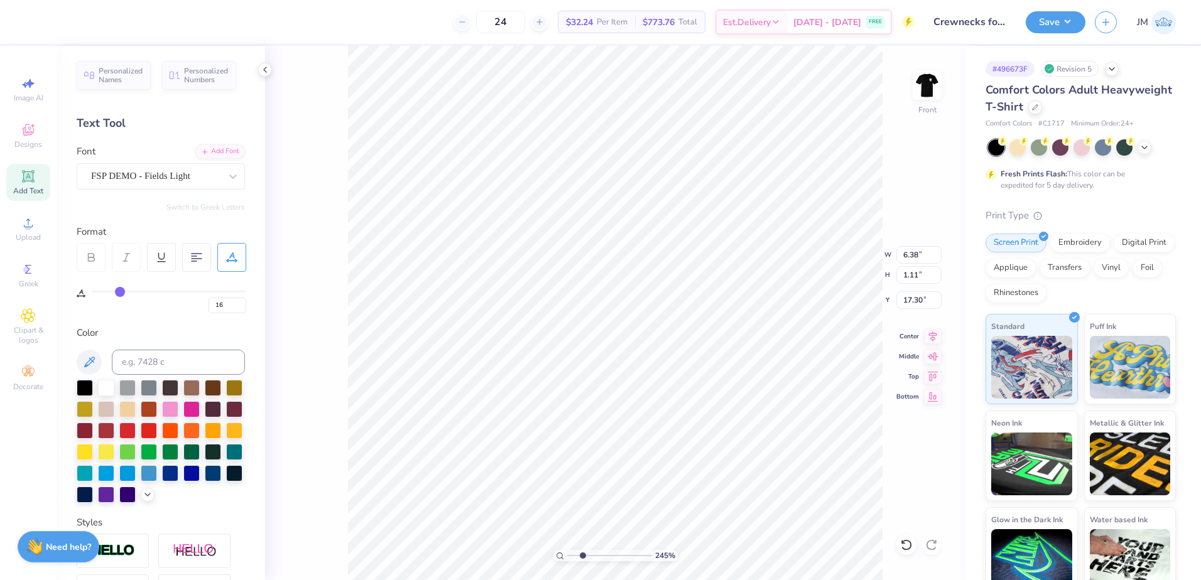
type input "15"
drag, startPoint x: 126, startPoint y: 291, endPoint x: 119, endPoint y: 291, distance: 7.5
type input "15"
click at [119, 291] on input "range" at bounding box center [169, 292] width 155 height 2
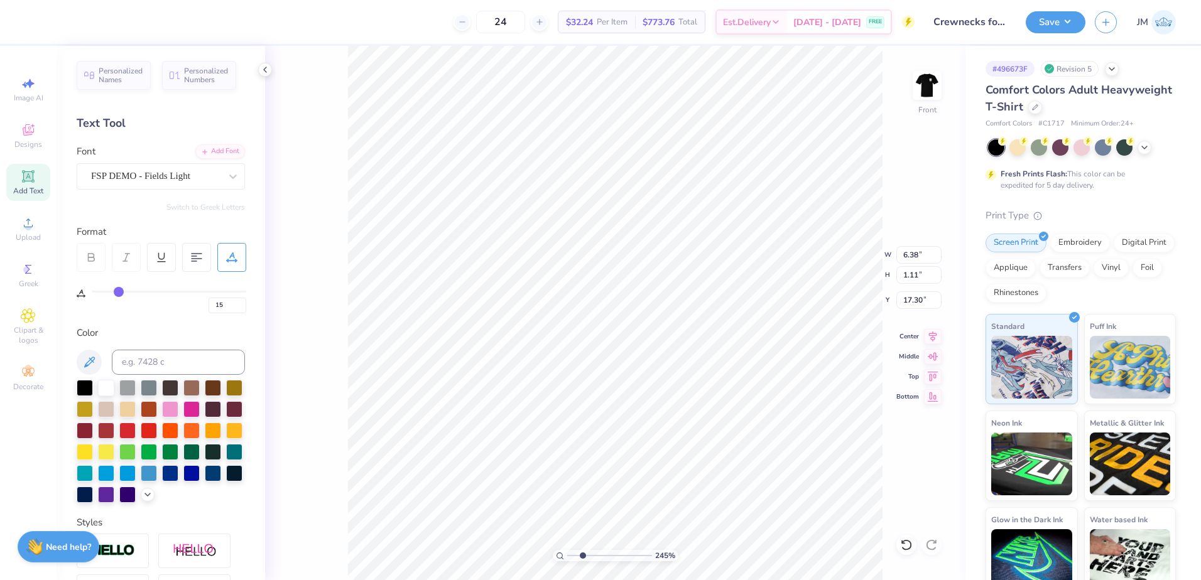
type input "11.35"
type input "3.32"
type input "13.99"
type input "0"
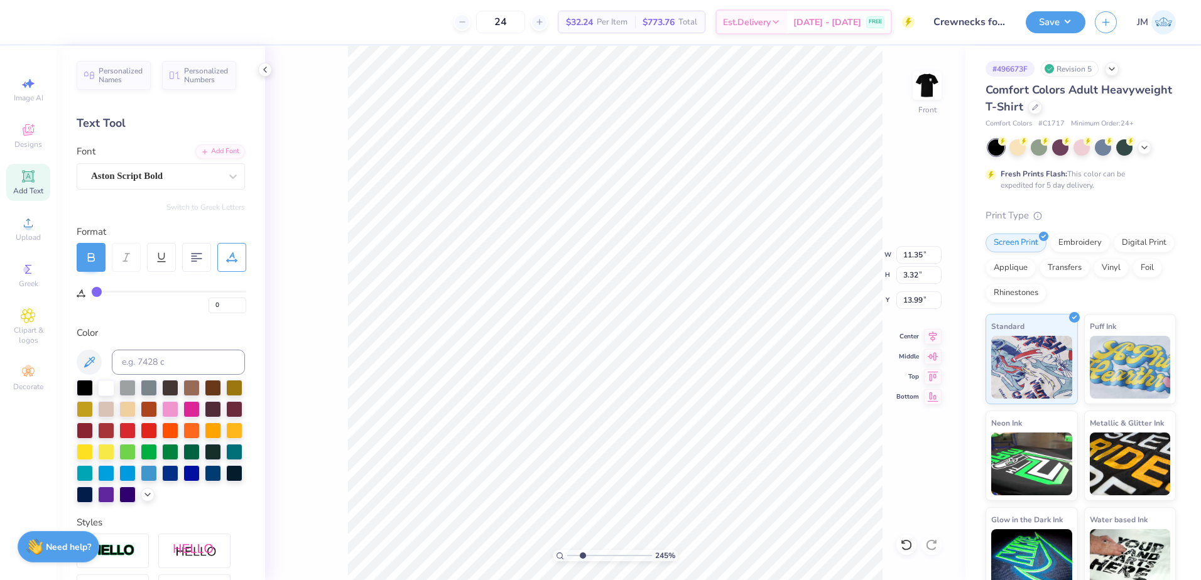
type input "8.44"
type input "1.09"
type input "17.31"
type input "15"
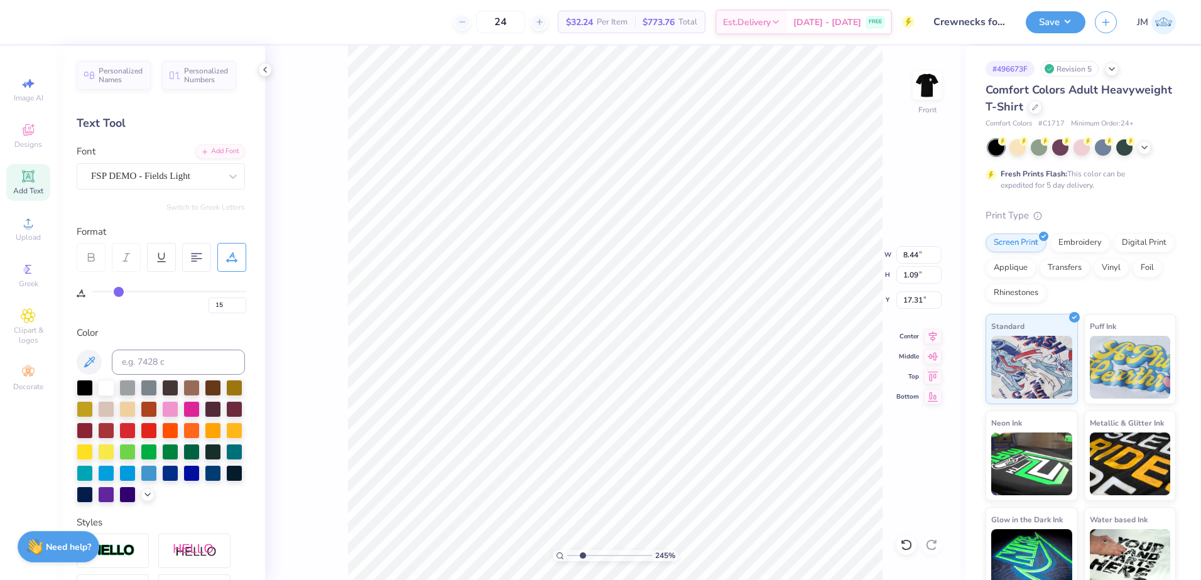
type input "3.64"
type input "0.47"
type input "16.67"
type input "2.01"
click at [578, 551] on input "range" at bounding box center [609, 555] width 85 height 11
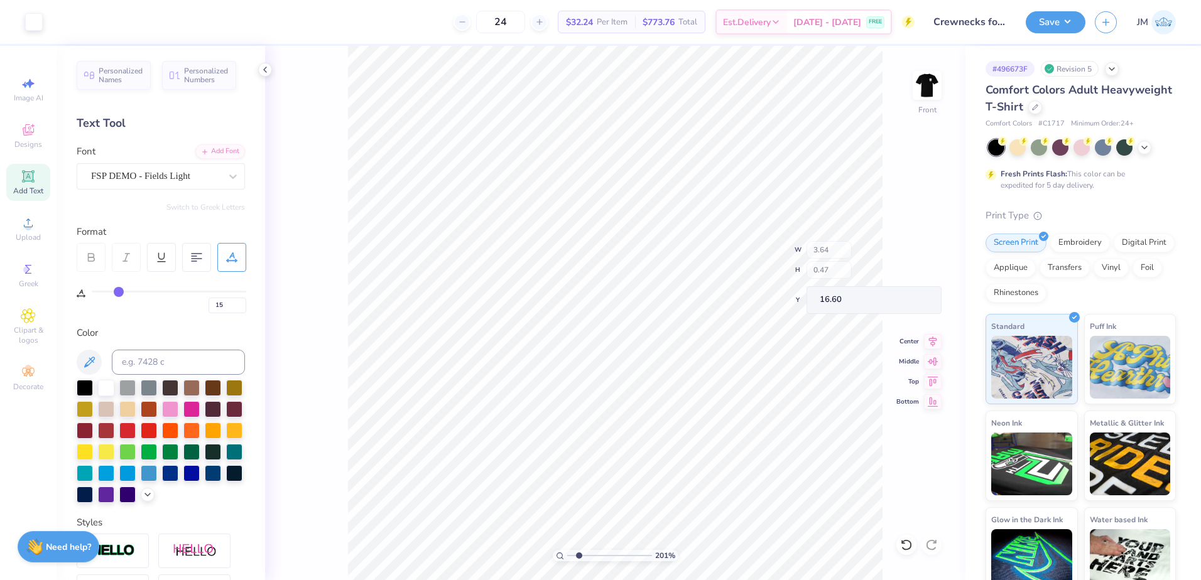
type input "16.60"
click at [734, 443] on li "Group" at bounding box center [748, 442] width 99 height 24
click at [576, 550] on div "201 %" at bounding box center [615, 313] width 534 height 534
drag, startPoint x: 575, startPoint y: 555, endPoint x: 572, endPoint y: 549, distance: 6.8
type input "1.19"
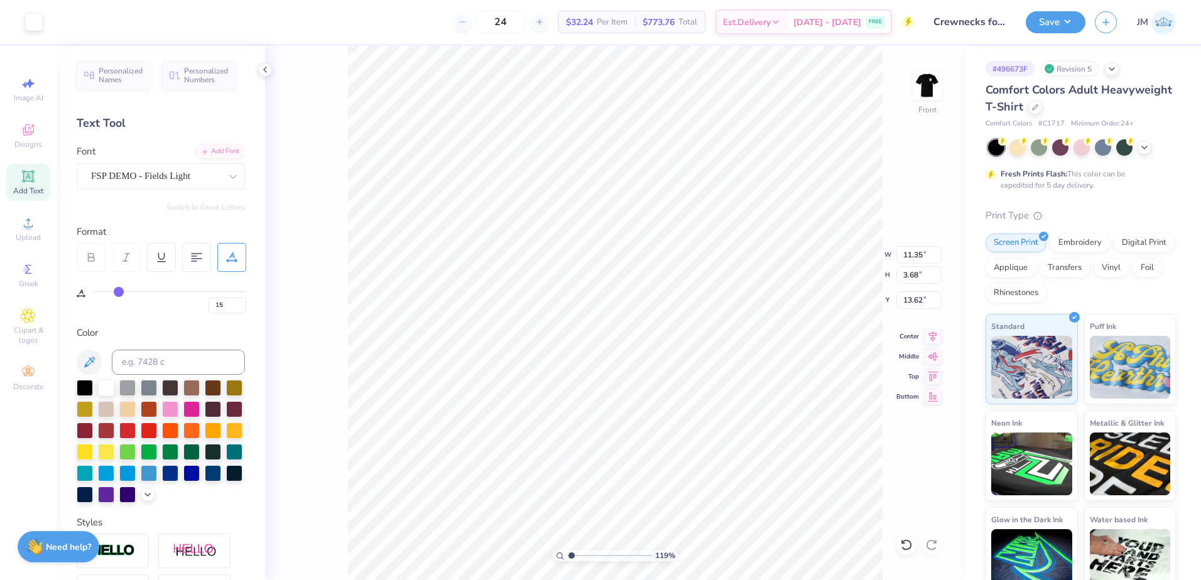
click at [572, 550] on input "range" at bounding box center [609, 555] width 85 height 11
type input "13.75"
click at [916, 259] on input "11.35" at bounding box center [918, 255] width 45 height 18
type input "12.50"
type input "4.06"
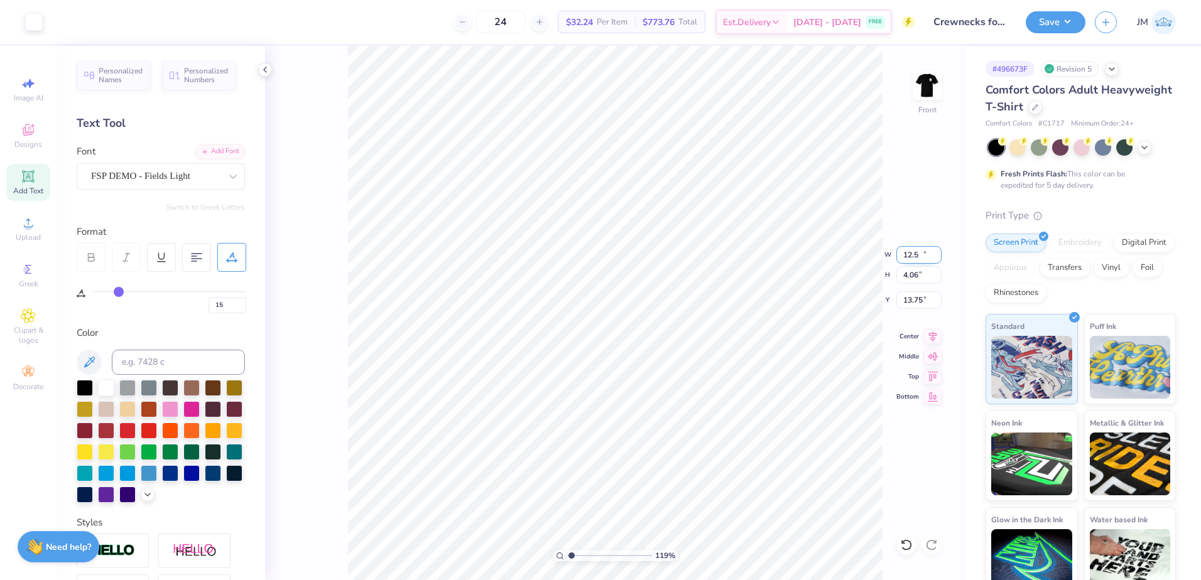
type input "13.56"
type input "6.27"
type input "6.41"
type input "6.76"
type input "5.13"
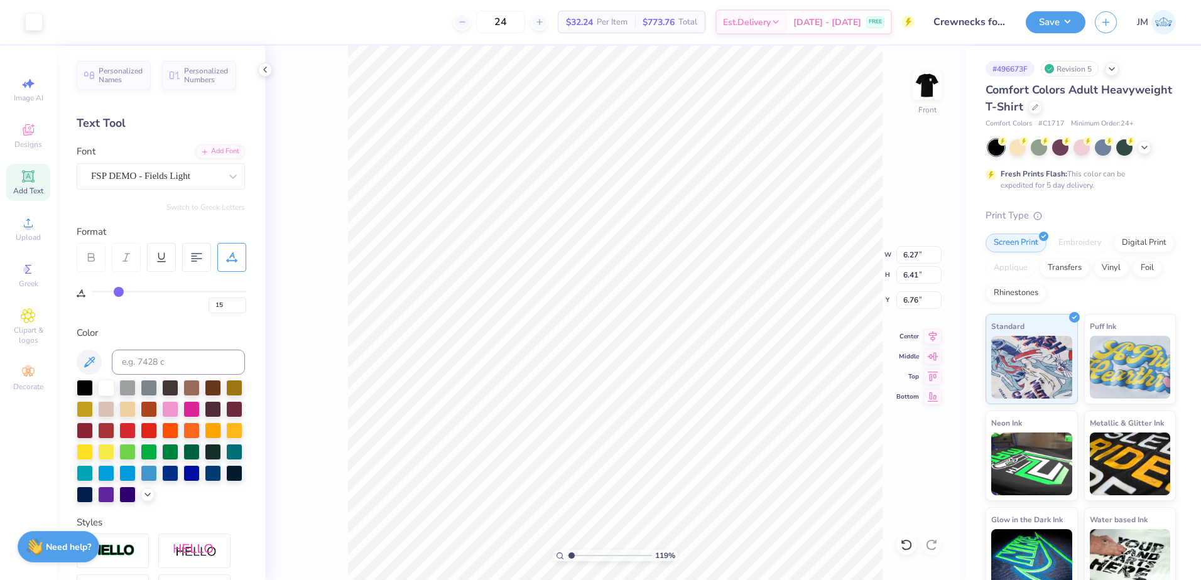
type input "5.25"
type input "8.13"
click at [734, 443] on li "Group" at bounding box center [742, 442] width 99 height 24
type input "8.10"
drag, startPoint x: 572, startPoint y: 554, endPoint x: 563, endPoint y: 551, distance: 9.3
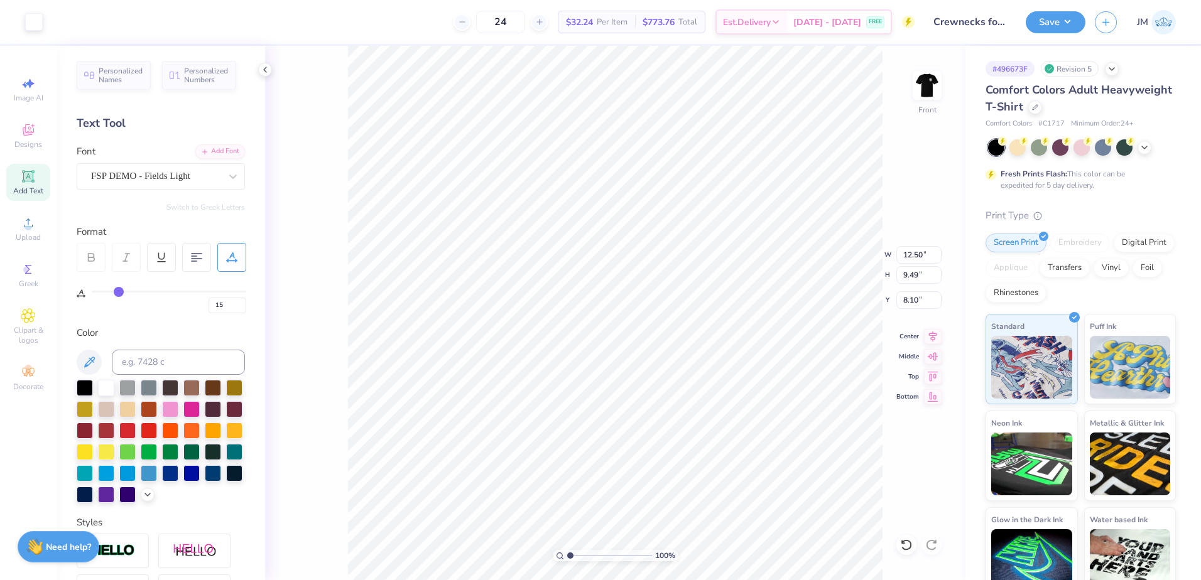
type input "1"
click at [567, 554] on input "range" at bounding box center [609, 555] width 85 height 11
click at [917, 306] on input "3.00" at bounding box center [918, 300] width 45 height 18
type input "3"
click at [921, 82] on img at bounding box center [927, 85] width 50 height 50
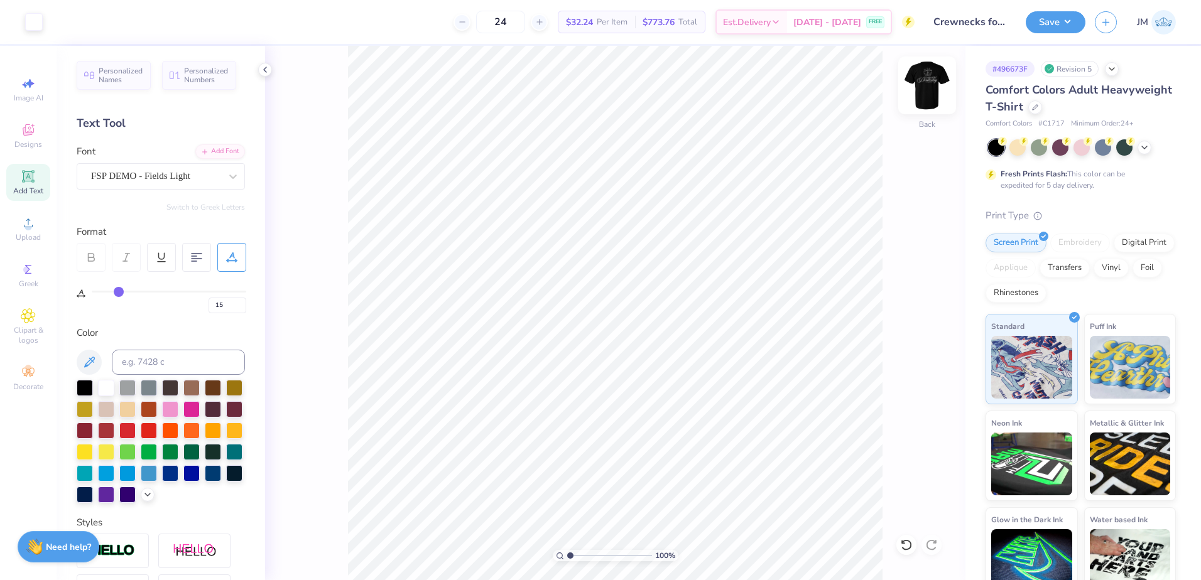
click at [935, 89] on img at bounding box center [927, 85] width 50 height 50
click at [1029, 15] on button "Save" at bounding box center [1056, 20] width 60 height 22
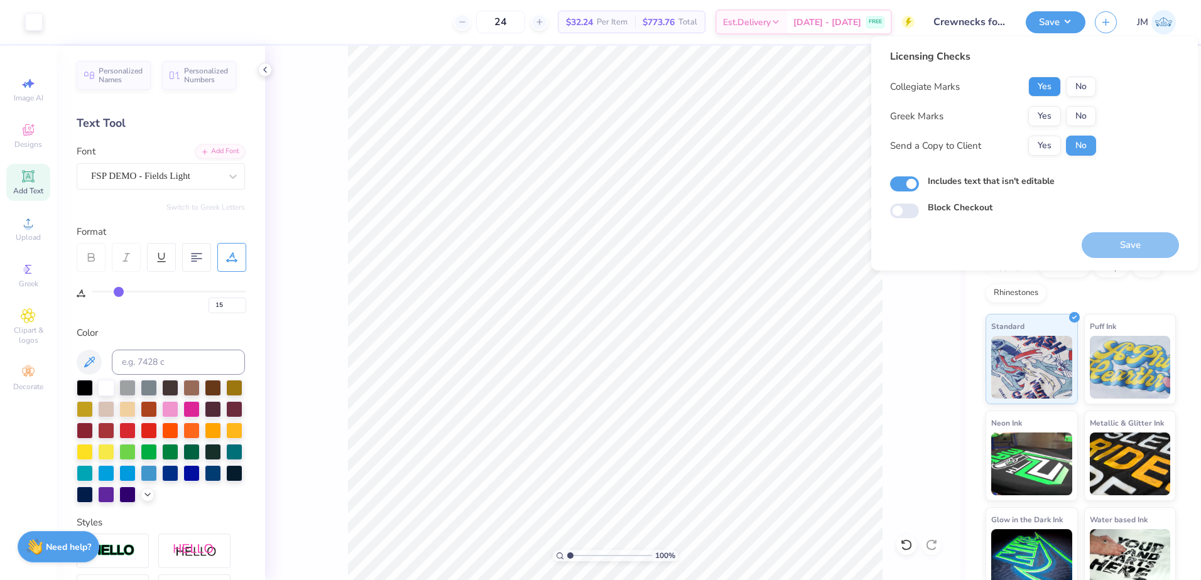
click at [1049, 87] on button "Yes" at bounding box center [1044, 87] width 33 height 20
click at [1078, 119] on button "No" at bounding box center [1081, 116] width 30 height 20
click at [1121, 244] on button "Save" at bounding box center [1130, 245] width 97 height 26
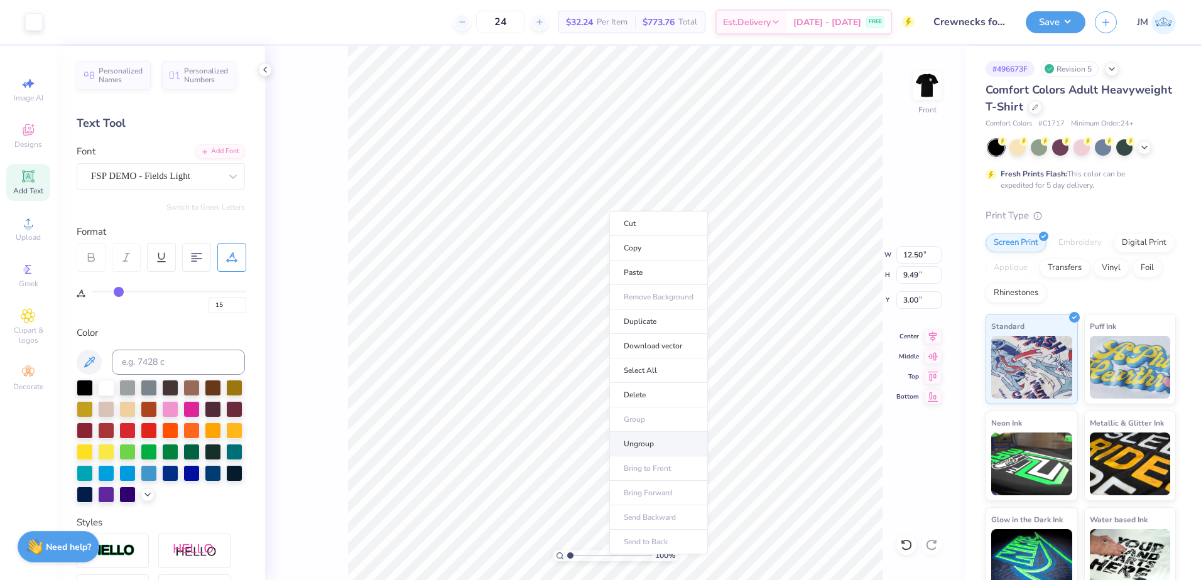
click at [664, 438] on li "Ungroup" at bounding box center [658, 444] width 99 height 24
click at [924, 335] on icon at bounding box center [933, 334] width 18 height 15
click at [928, 333] on icon at bounding box center [933, 334] width 18 height 15
click at [673, 437] on li "Group" at bounding box center [697, 434] width 99 height 24
click at [1056, 19] on button "Save" at bounding box center [1056, 20] width 60 height 22
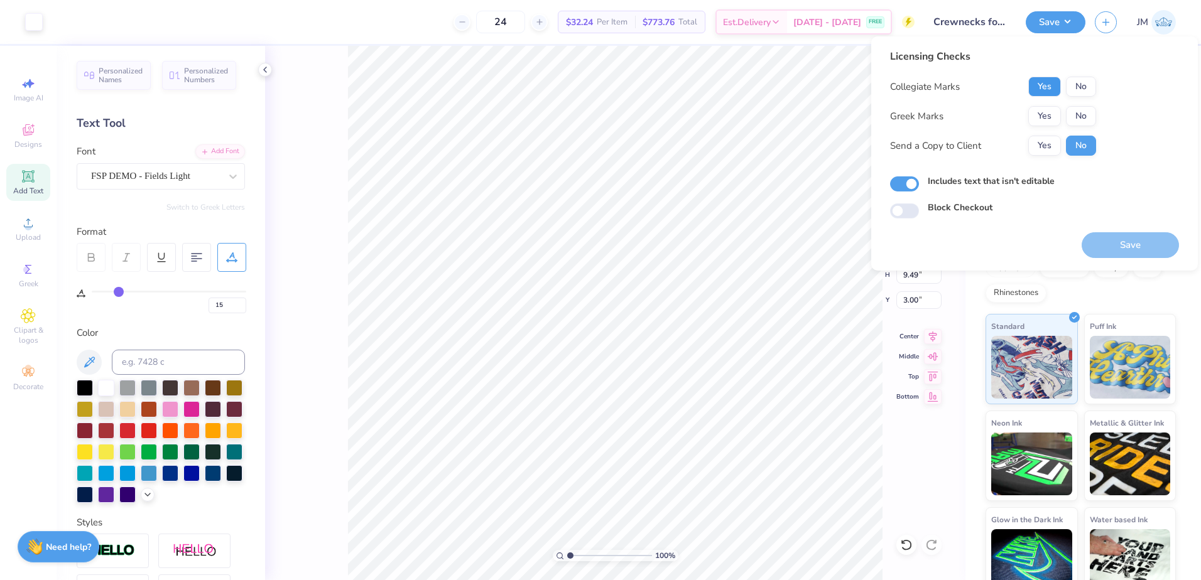
click at [1044, 87] on button "Yes" at bounding box center [1044, 87] width 33 height 20
click at [1078, 112] on button "No" at bounding box center [1081, 116] width 30 height 20
click at [1104, 246] on button "Save" at bounding box center [1130, 245] width 97 height 26
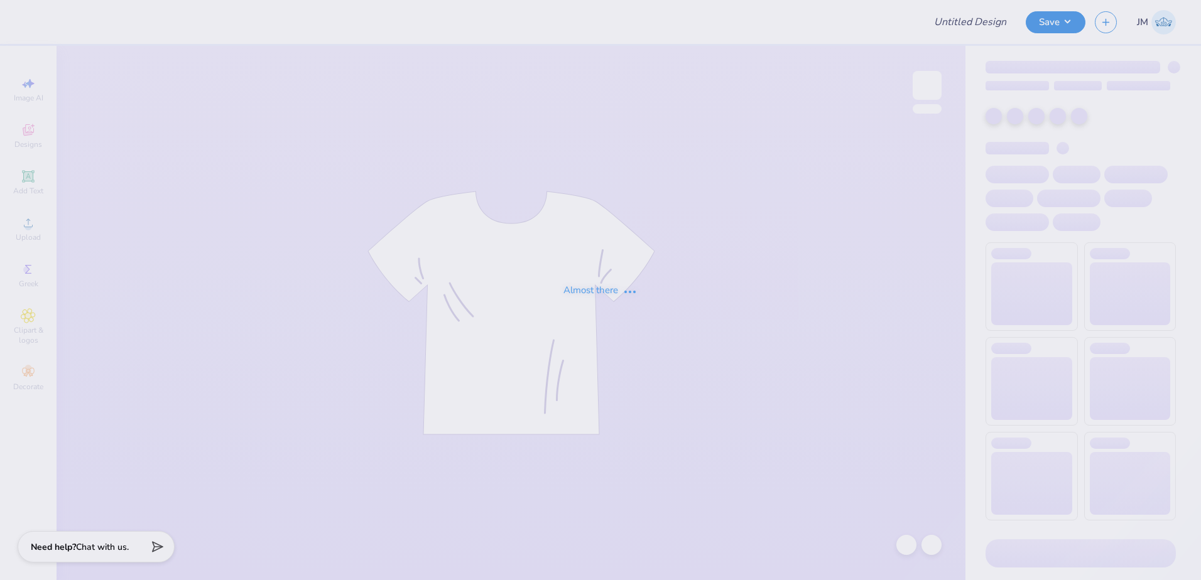
type input "PR merch"
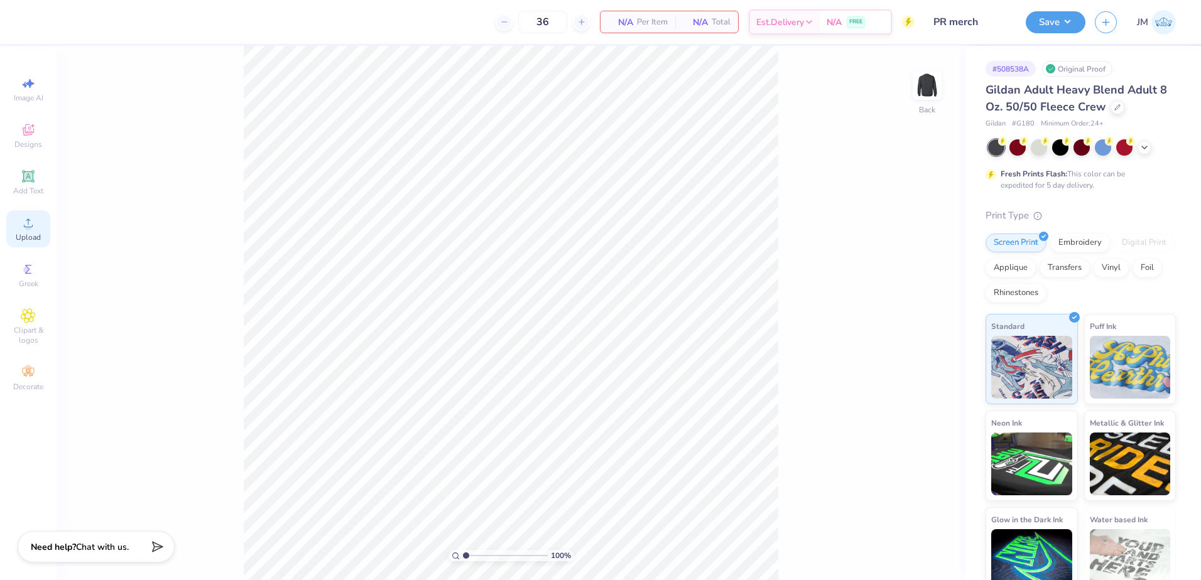
click at [31, 224] on icon at bounding box center [28, 222] width 15 height 15
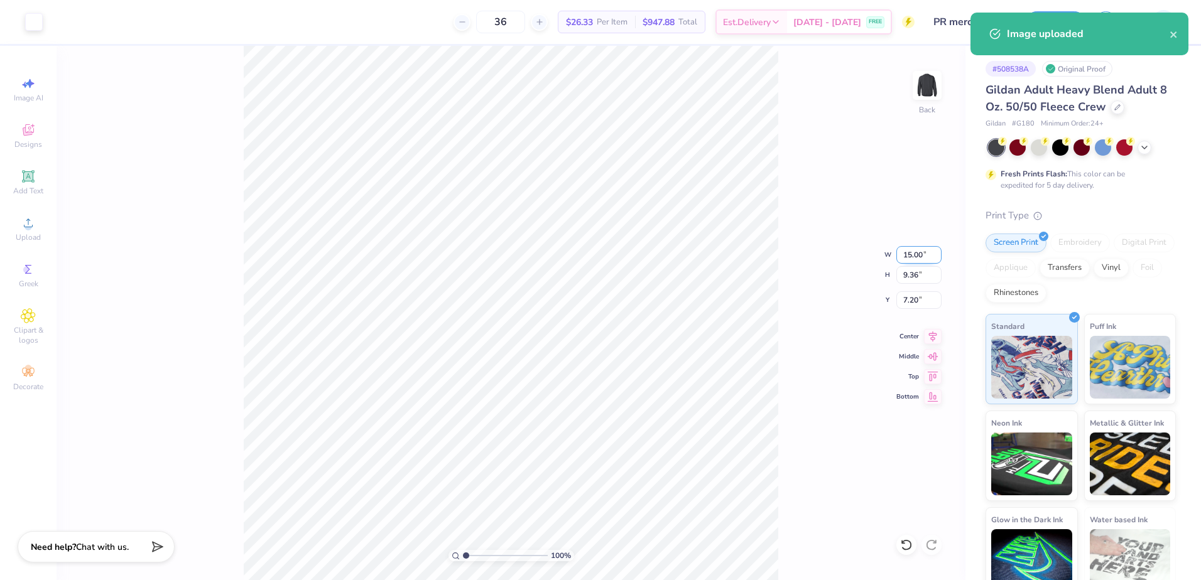
click at [925, 249] on input "15.00" at bounding box center [918, 255] width 45 height 18
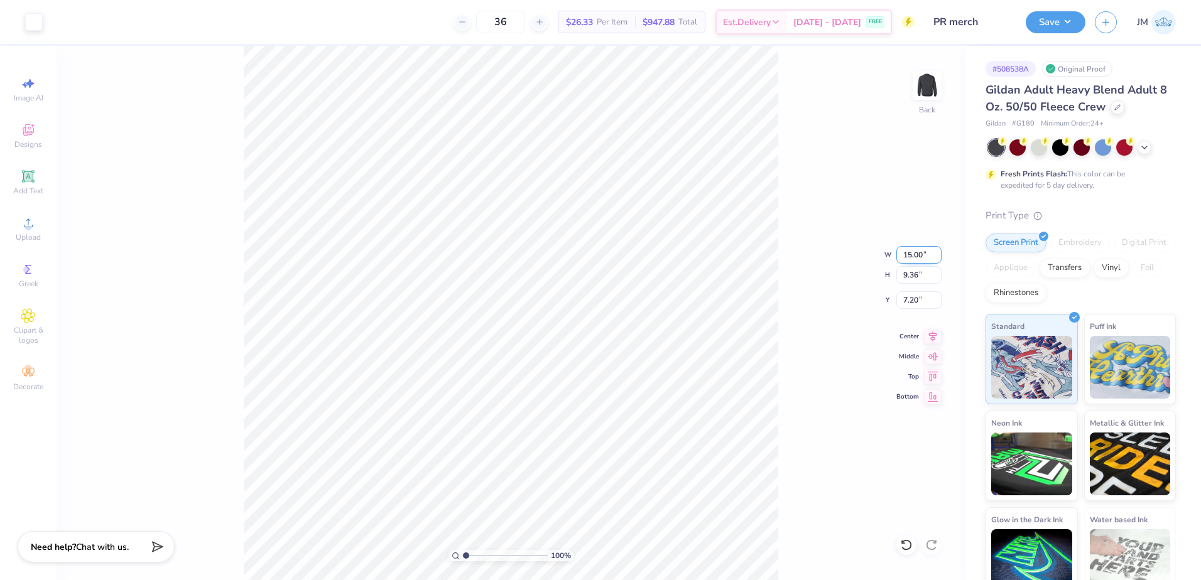
click at [915, 253] on input "15.00" at bounding box center [918, 255] width 45 height 18
type input "12.50"
type input "7.80"
click at [925, 303] on input "7.98" at bounding box center [918, 300] width 45 height 18
type input "3.00"
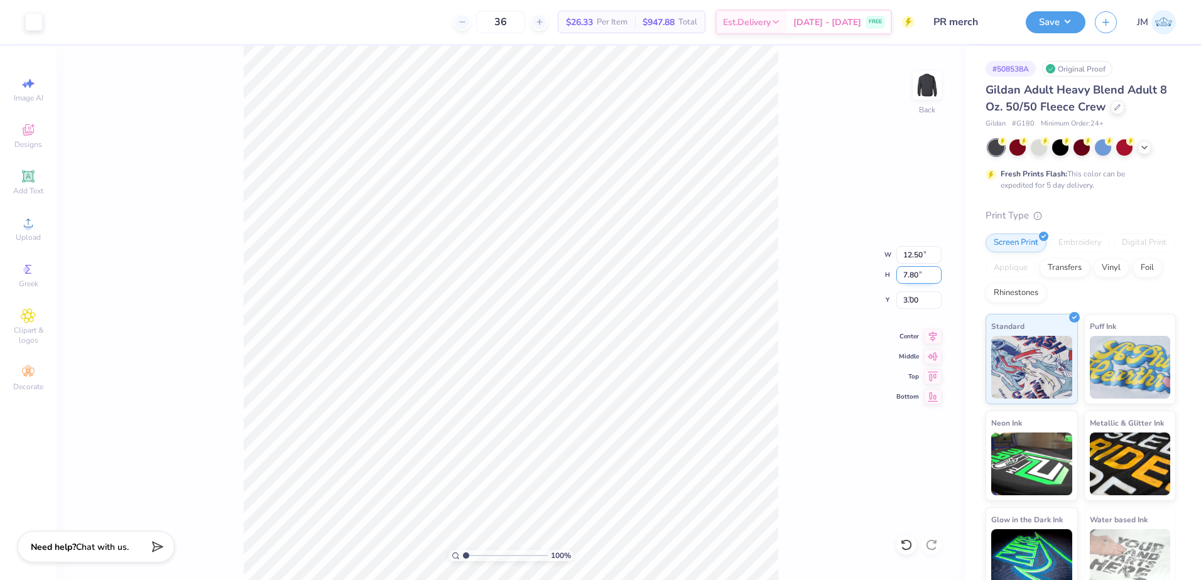
click at [914, 280] on input "7.80" at bounding box center [918, 275] width 45 height 18
click at [934, 329] on icon at bounding box center [933, 334] width 18 height 15
click at [30, 171] on icon at bounding box center [28, 176] width 15 height 15
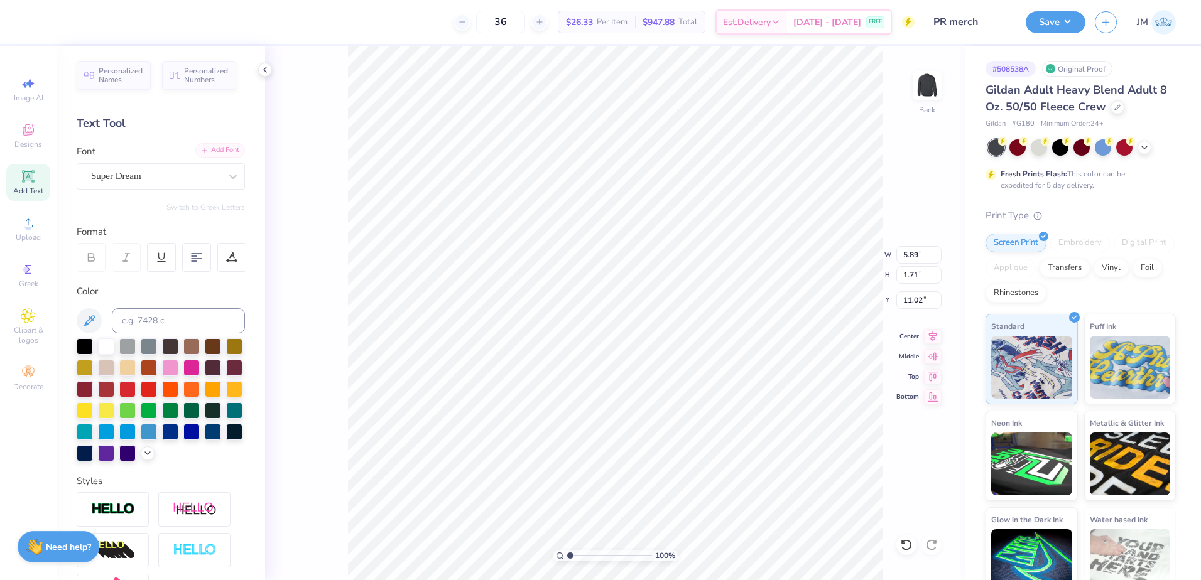
click at [227, 149] on div "Add Font" at bounding box center [220, 150] width 50 height 14
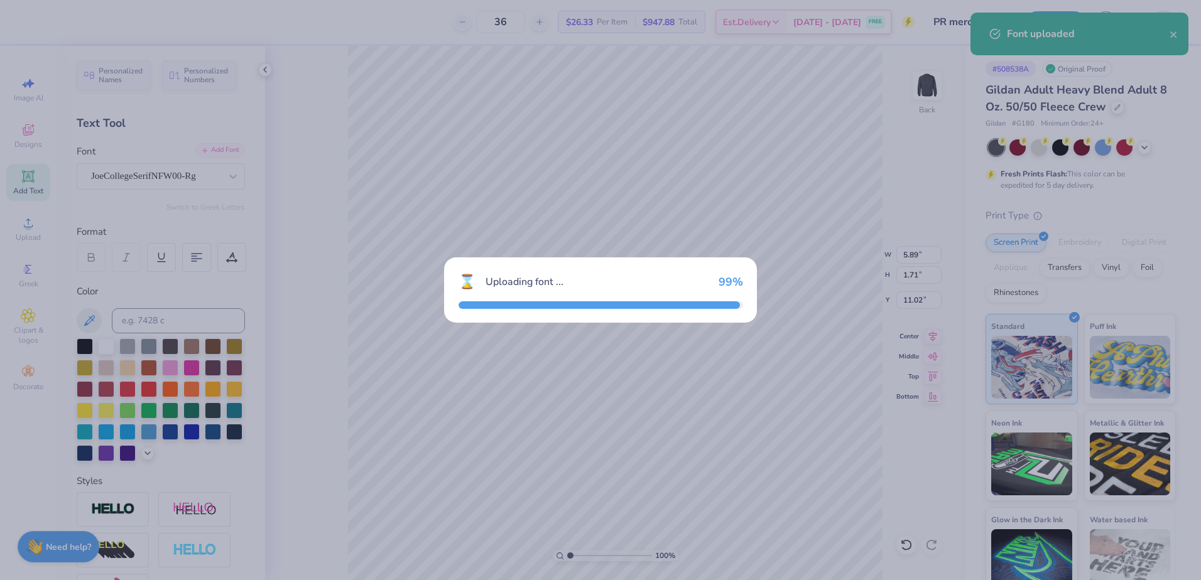
type input "6.27"
type input "1.91"
type input "10.92"
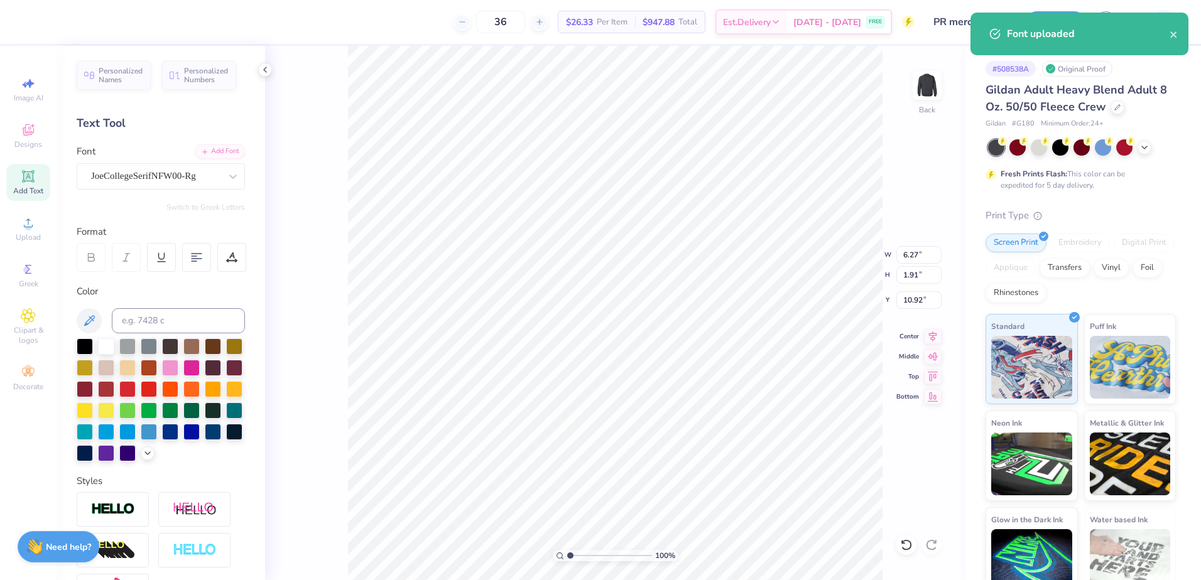
scroll to position [11, 2]
paste textarea "James Madison University"
type textarea "James Madison University"
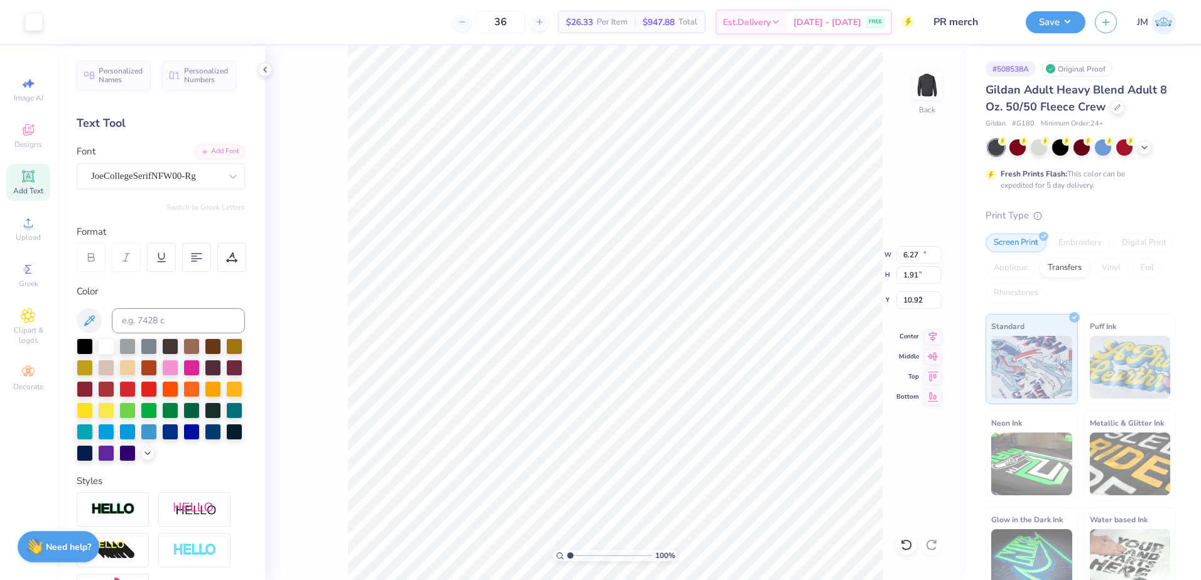
type input "12.50"
type input "7.80"
type input "3.00"
type input "15.15"
type input "0.83"
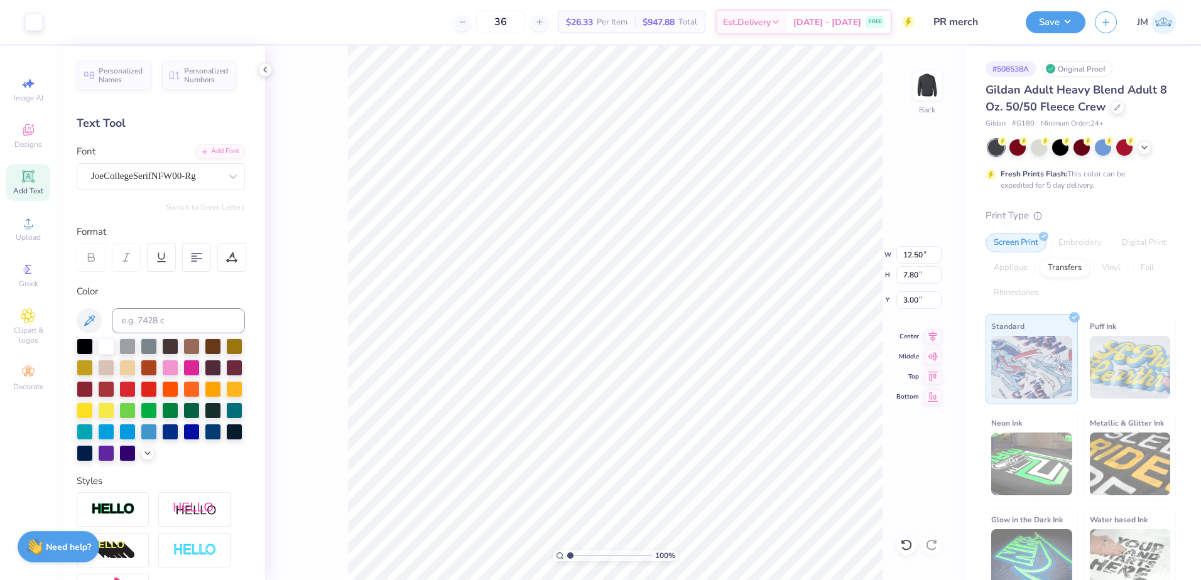
type input "11.46"
type input "6.68"
type input "0.37"
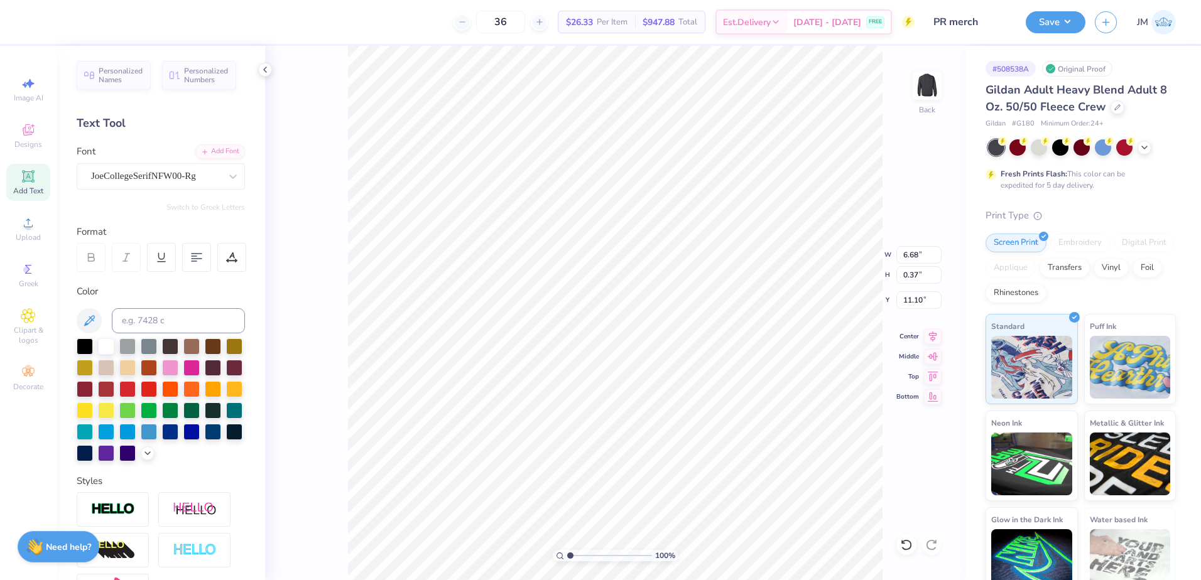
type input "12.94"
click at [180, 180] on div "JoeCollegeSerifNFW00-Rg" at bounding box center [156, 175] width 132 height 19
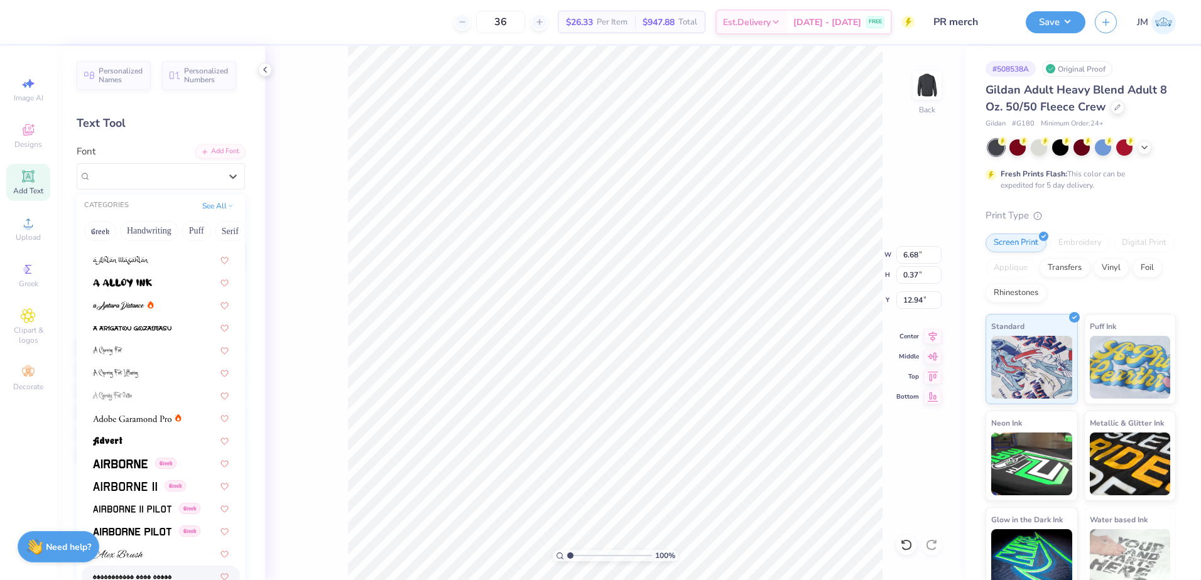
scroll to position [209, 0]
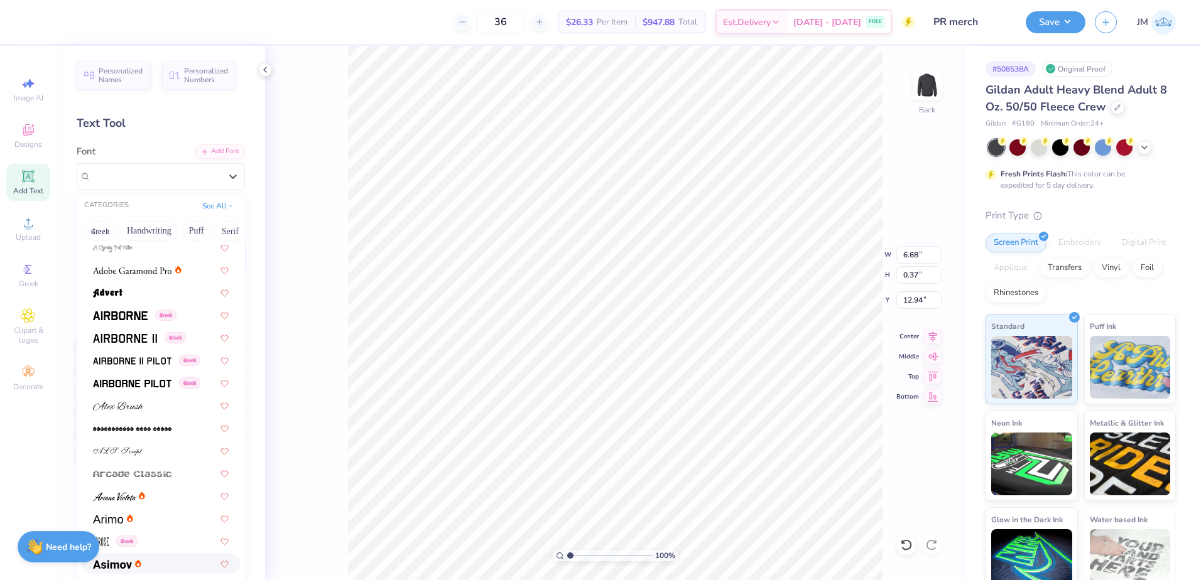
click at [122, 563] on img at bounding box center [112, 564] width 39 height 9
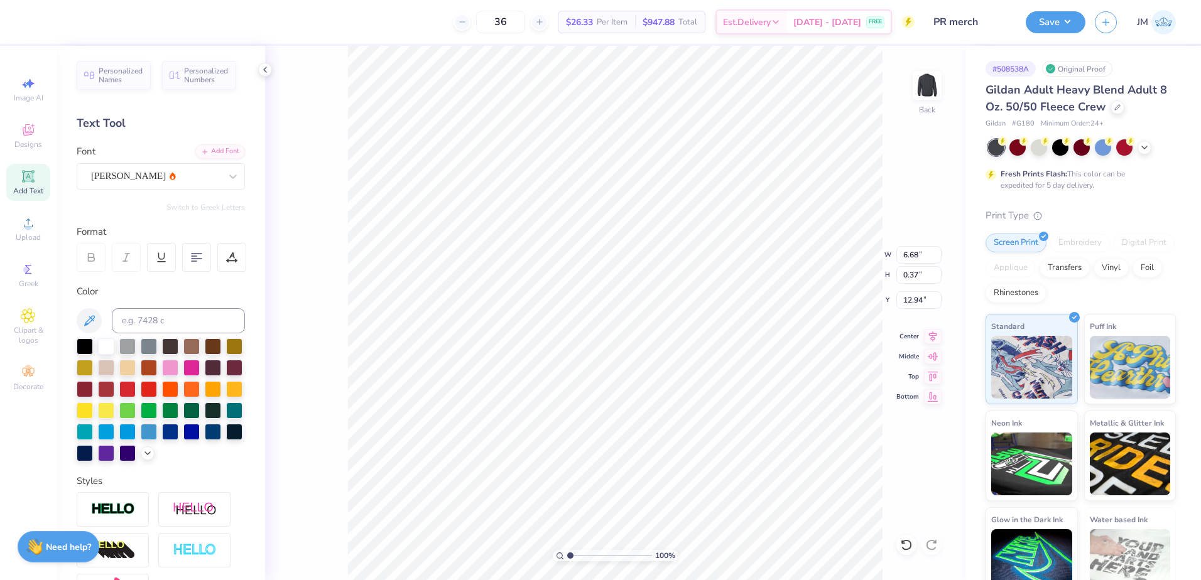
type input "5.54"
type input "0.45"
type input "12.90"
drag, startPoint x: 572, startPoint y: 558, endPoint x: 583, endPoint y: 551, distance: 12.7
type input "1.26"
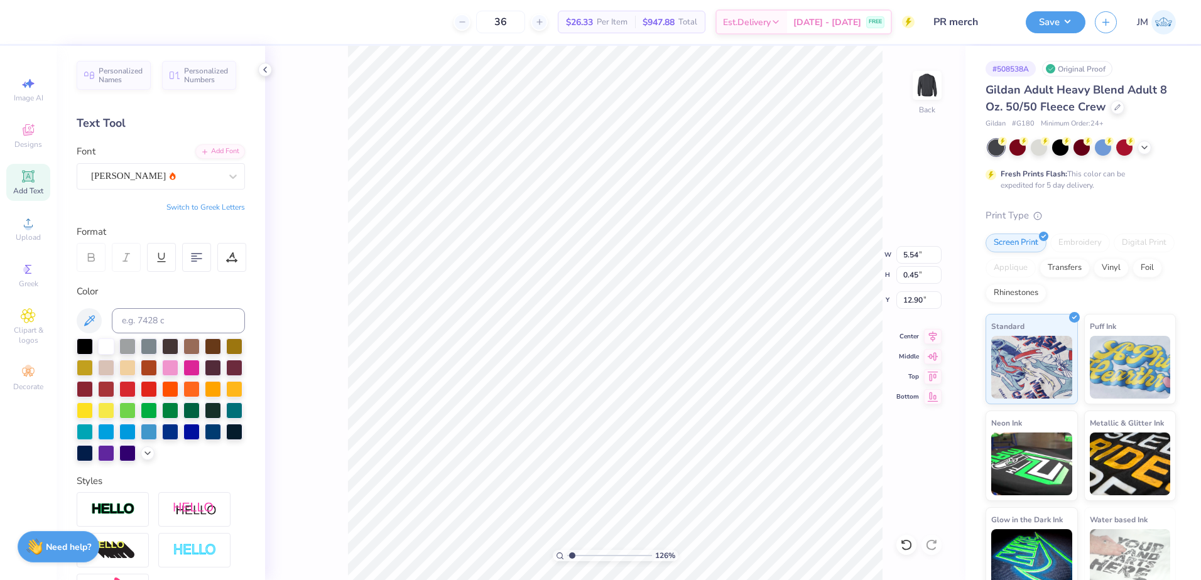
click at [572, 558] on input "range" at bounding box center [609, 555] width 85 height 11
type textarea "®"
type input "2.45"
click at [582, 555] on input "range" at bounding box center [609, 555] width 85 height 11
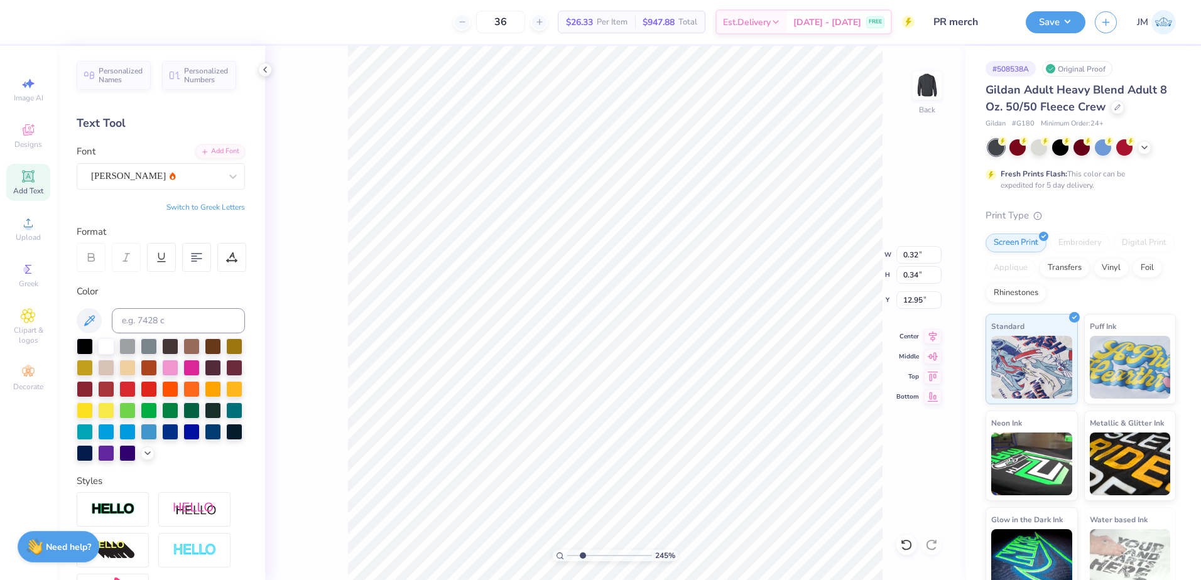
type input "11.10"
type input "6.68"
type input "0.37"
type input "8.63"
type input "0.47"
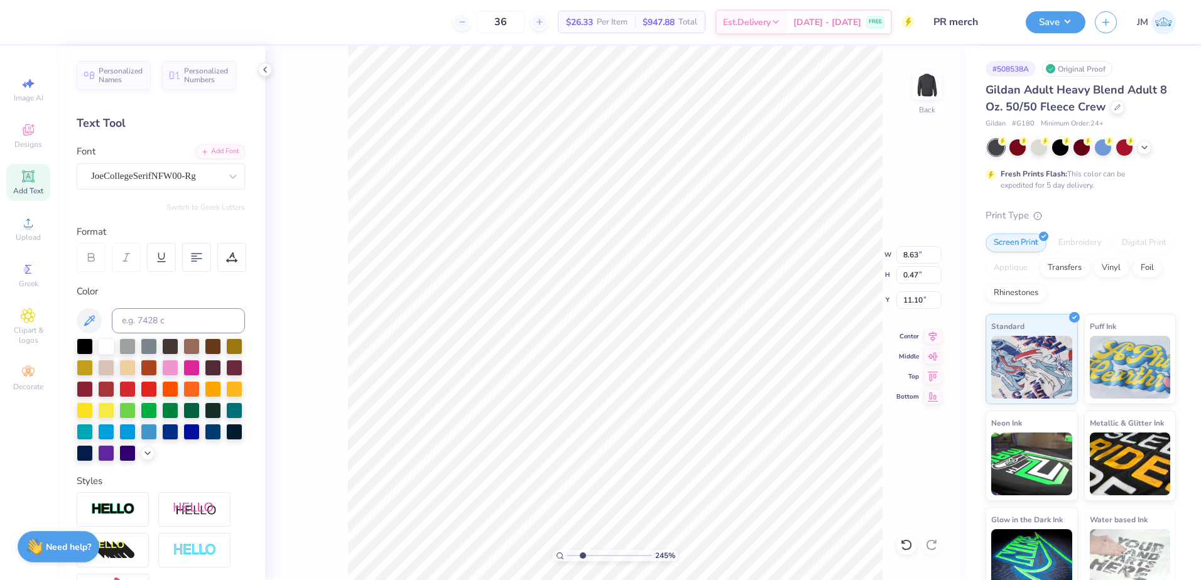
type input "0.32"
type input "0.34"
type input "0.23"
type input "0.24"
type input "8.95"
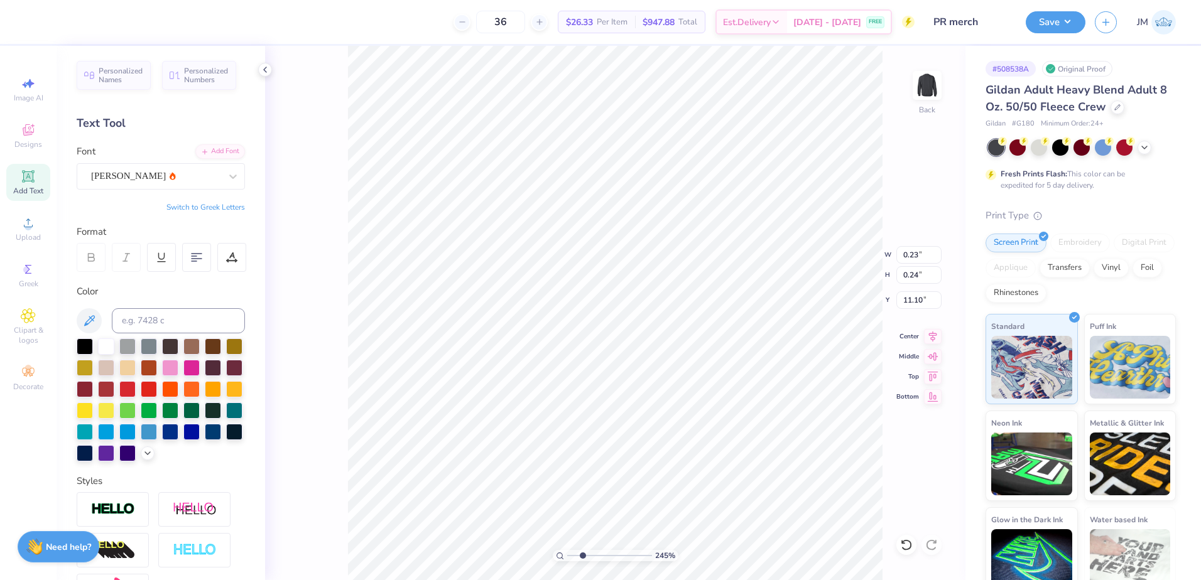
type input "0.47"
click at [666, 440] on li "Group" at bounding box center [681, 442] width 99 height 24
drag, startPoint x: 566, startPoint y: 552, endPoint x: 554, endPoint y: 547, distance: 12.9
click at [567, 550] on input "range" at bounding box center [609, 555] width 85 height 11
click at [934, 334] on icon at bounding box center [933, 334] width 18 height 15
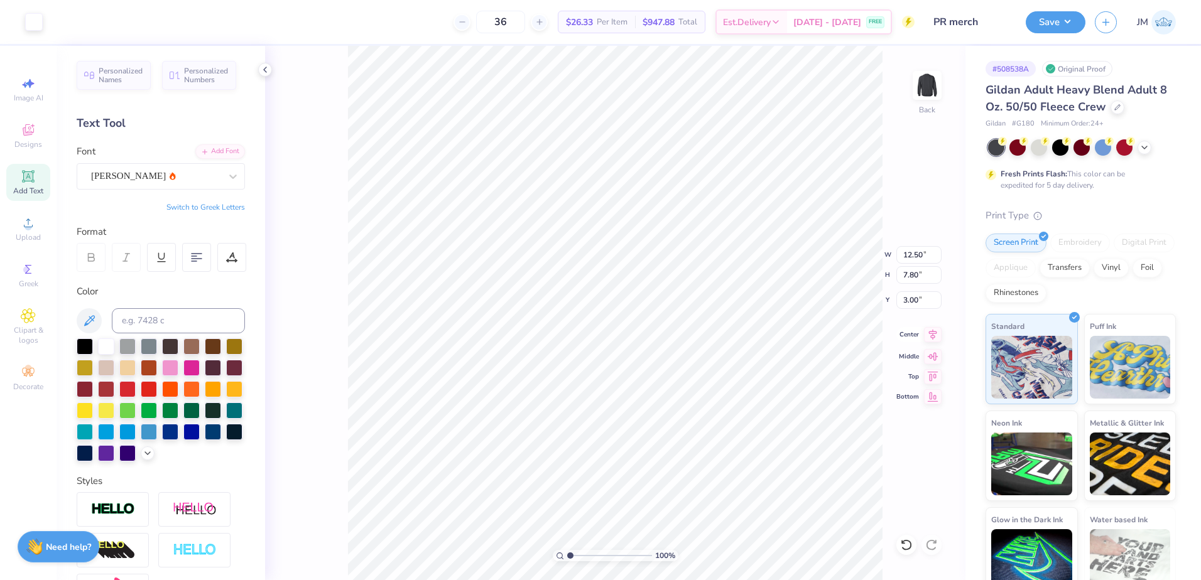
click at [933, 340] on icon at bounding box center [933, 334] width 18 height 15
type input "2.53"
click at [583, 556] on input "range" at bounding box center [609, 555] width 85 height 11
type input "10.95"
drag, startPoint x: 581, startPoint y: 555, endPoint x: 563, endPoint y: 550, distance: 19.1
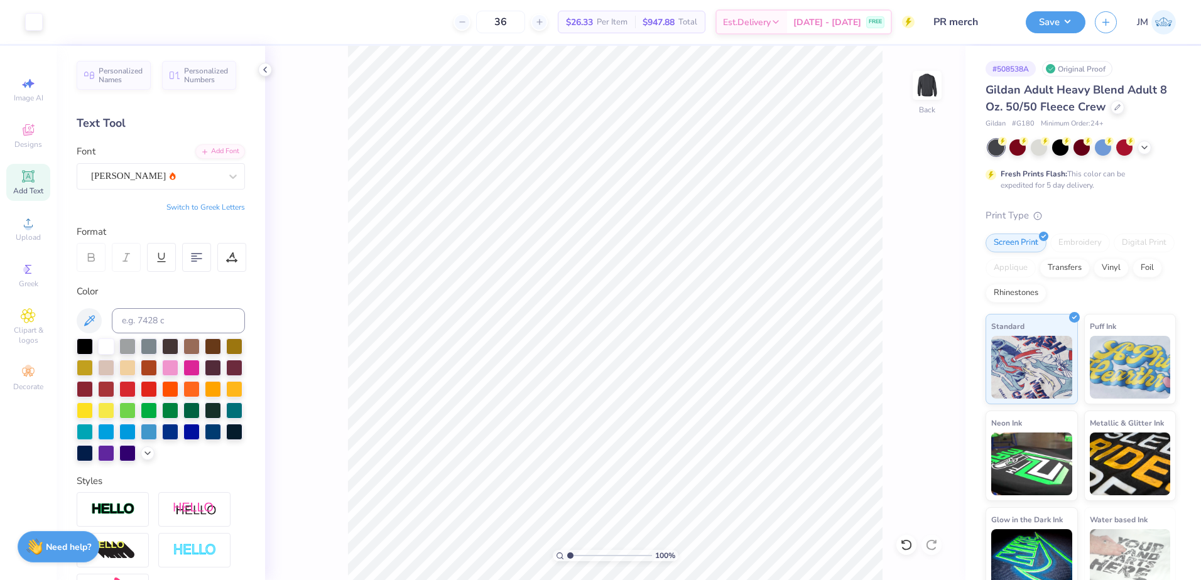
type input "1"
click at [567, 550] on input "range" at bounding box center [609, 555] width 85 height 11
click at [658, 439] on li "Group" at bounding box center [669, 440] width 99 height 24
click at [1062, 24] on button "Save" at bounding box center [1056, 20] width 60 height 22
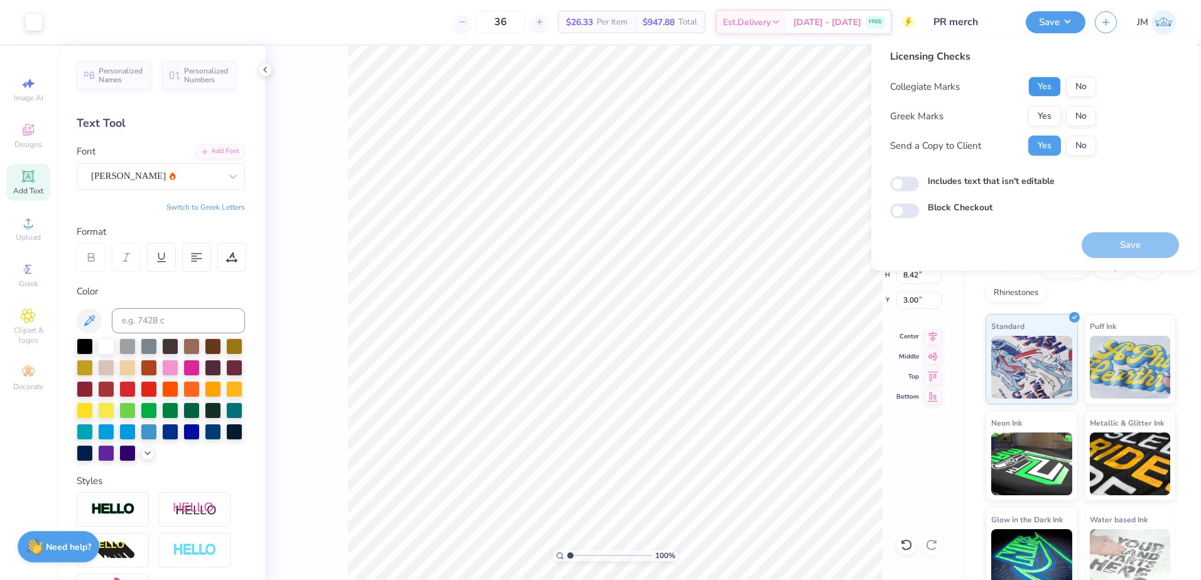
click at [1041, 85] on button "Yes" at bounding box center [1044, 87] width 33 height 20
click at [1081, 122] on button "No" at bounding box center [1081, 116] width 30 height 20
drag, startPoint x: 1124, startPoint y: 249, endPoint x: 1110, endPoint y: 249, distance: 13.8
click at [1125, 249] on button "Save" at bounding box center [1130, 245] width 97 height 26
